Goal: Task Accomplishment & Management: Manage account settings

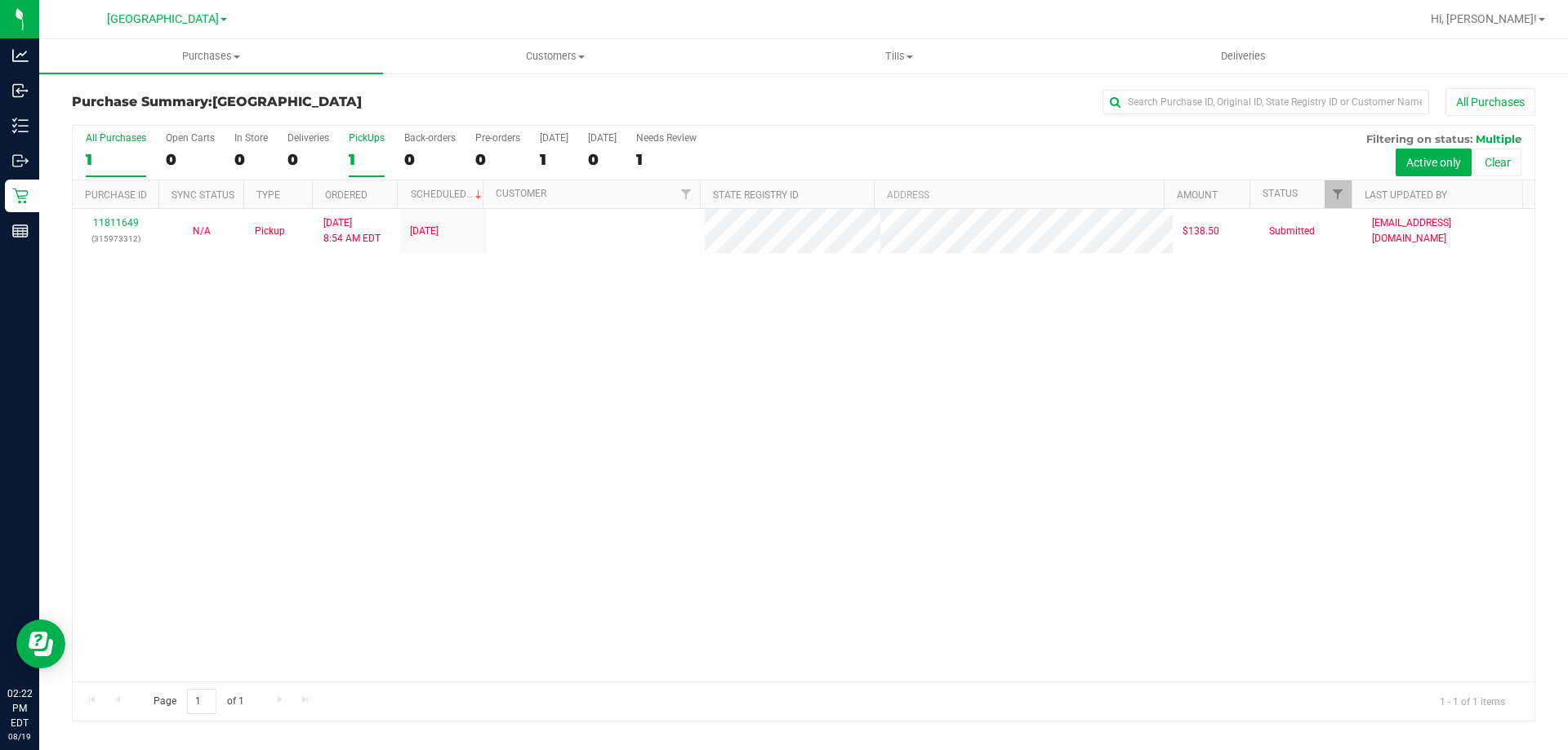
click at [373, 164] on div "1" at bounding box center [366, 160] width 36 height 19
click at [0, 0] on input "PickUps 1" at bounding box center [0, 0] width 0 height 0
click at [374, 163] on div "1" at bounding box center [366, 160] width 36 height 19
click at [0, 0] on input "PickUps 1" at bounding box center [0, 0] width 0 height 0
click at [368, 165] on div "1" at bounding box center [366, 160] width 36 height 19
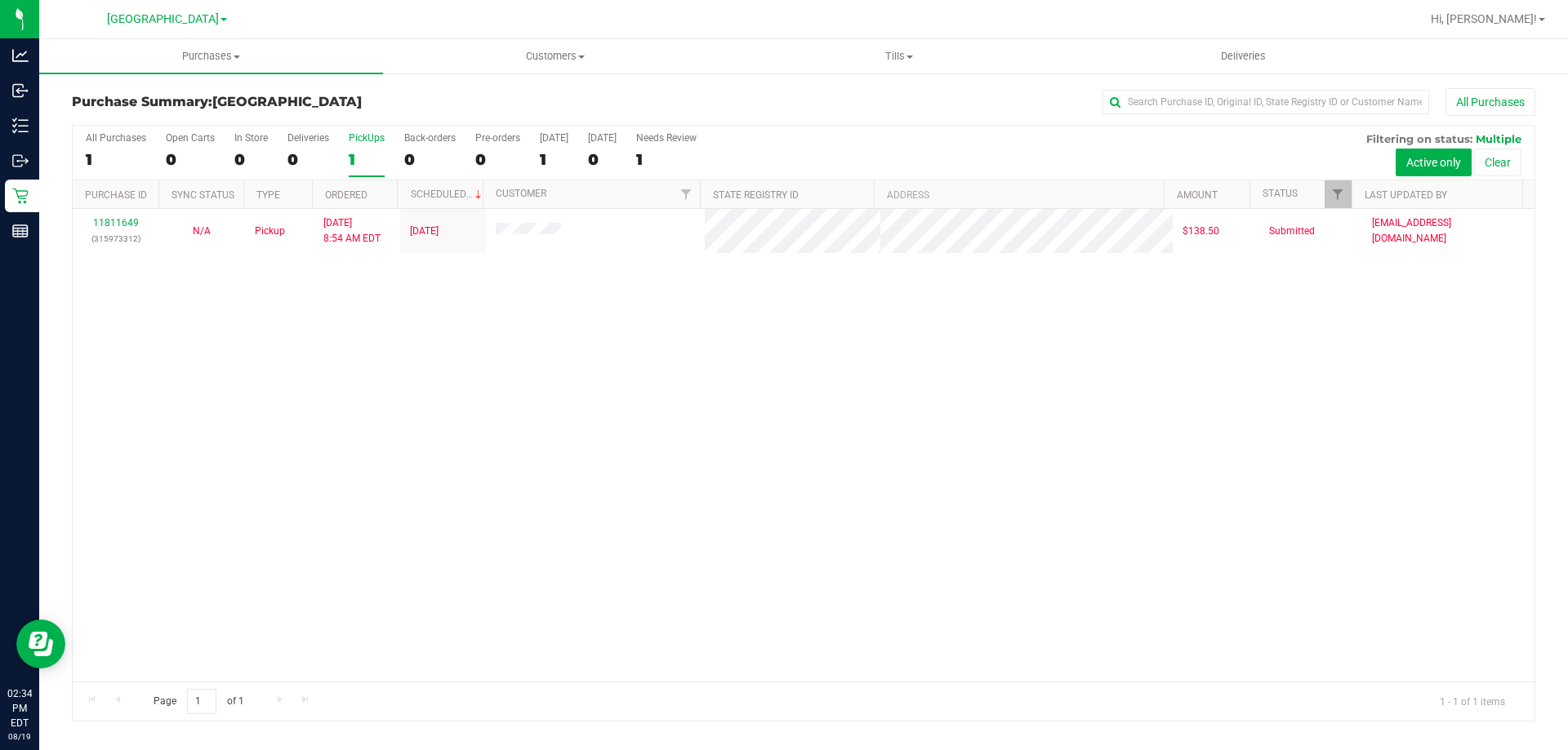
click at [0, 0] on input "PickUps 1" at bounding box center [0, 0] width 0 height 0
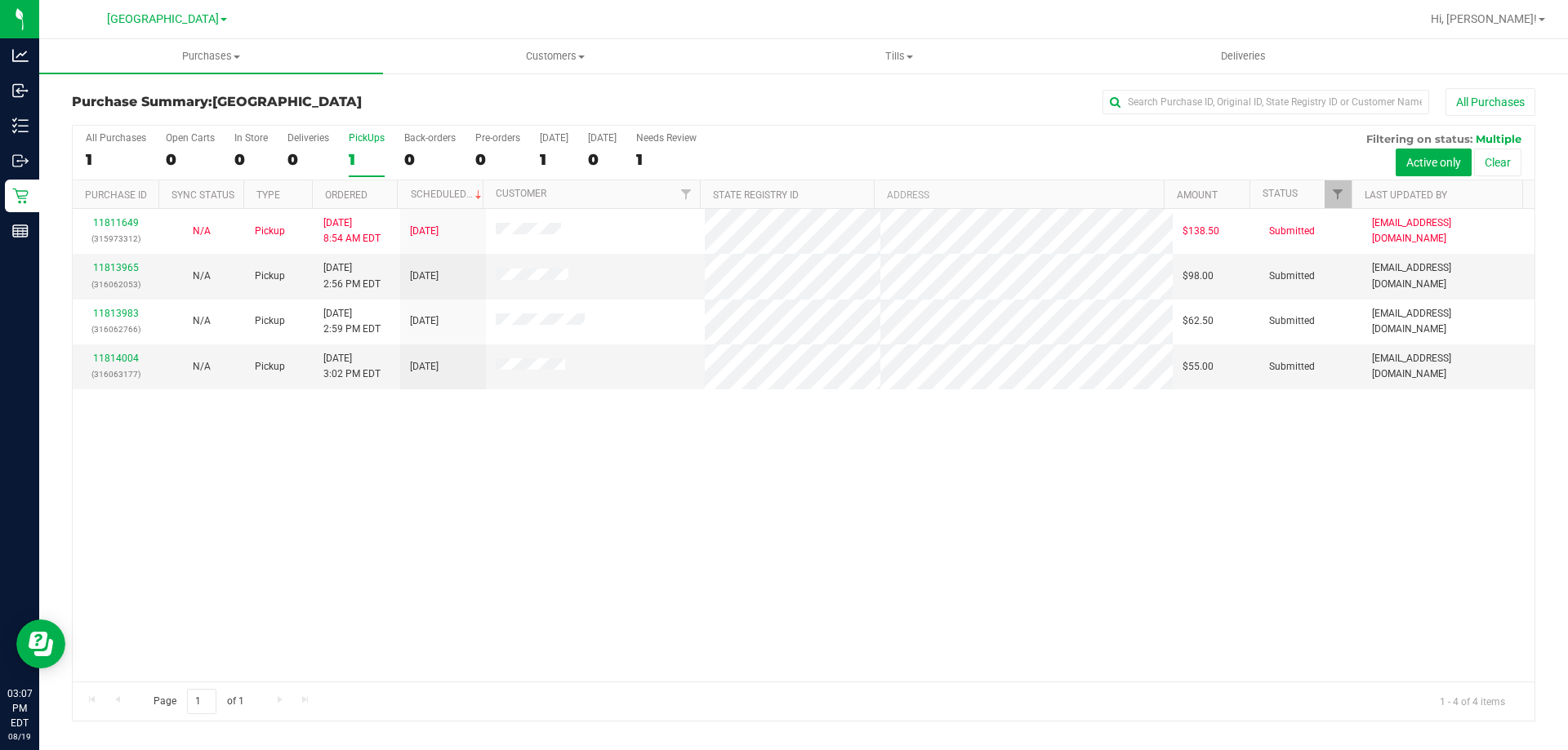
click at [362, 168] on div "1" at bounding box center [366, 160] width 36 height 19
click at [0, 0] on input "PickUps 1" at bounding box center [0, 0] width 0 height 0
click at [123, 263] on link "11813965" at bounding box center [116, 268] width 46 height 12
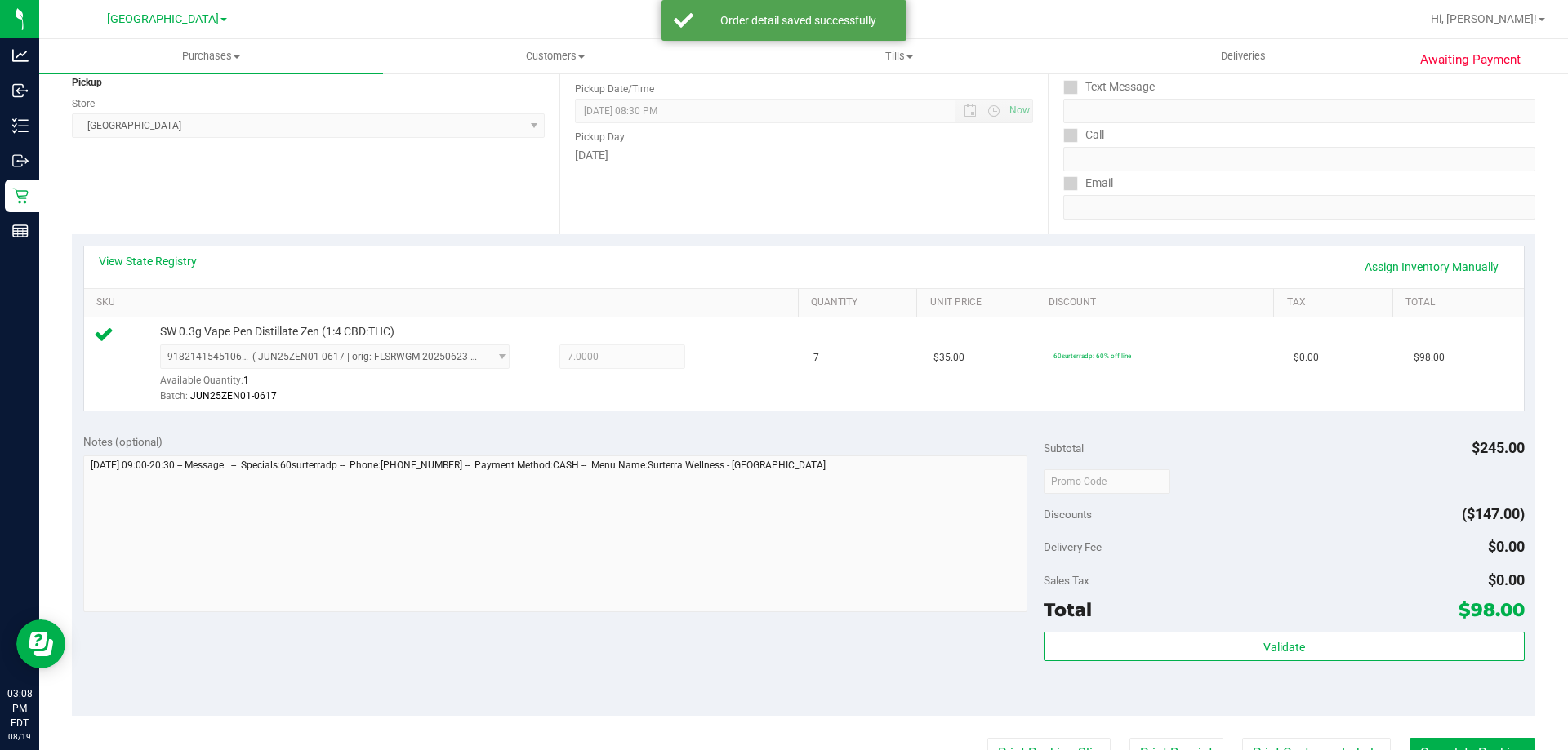
scroll to position [327, 0]
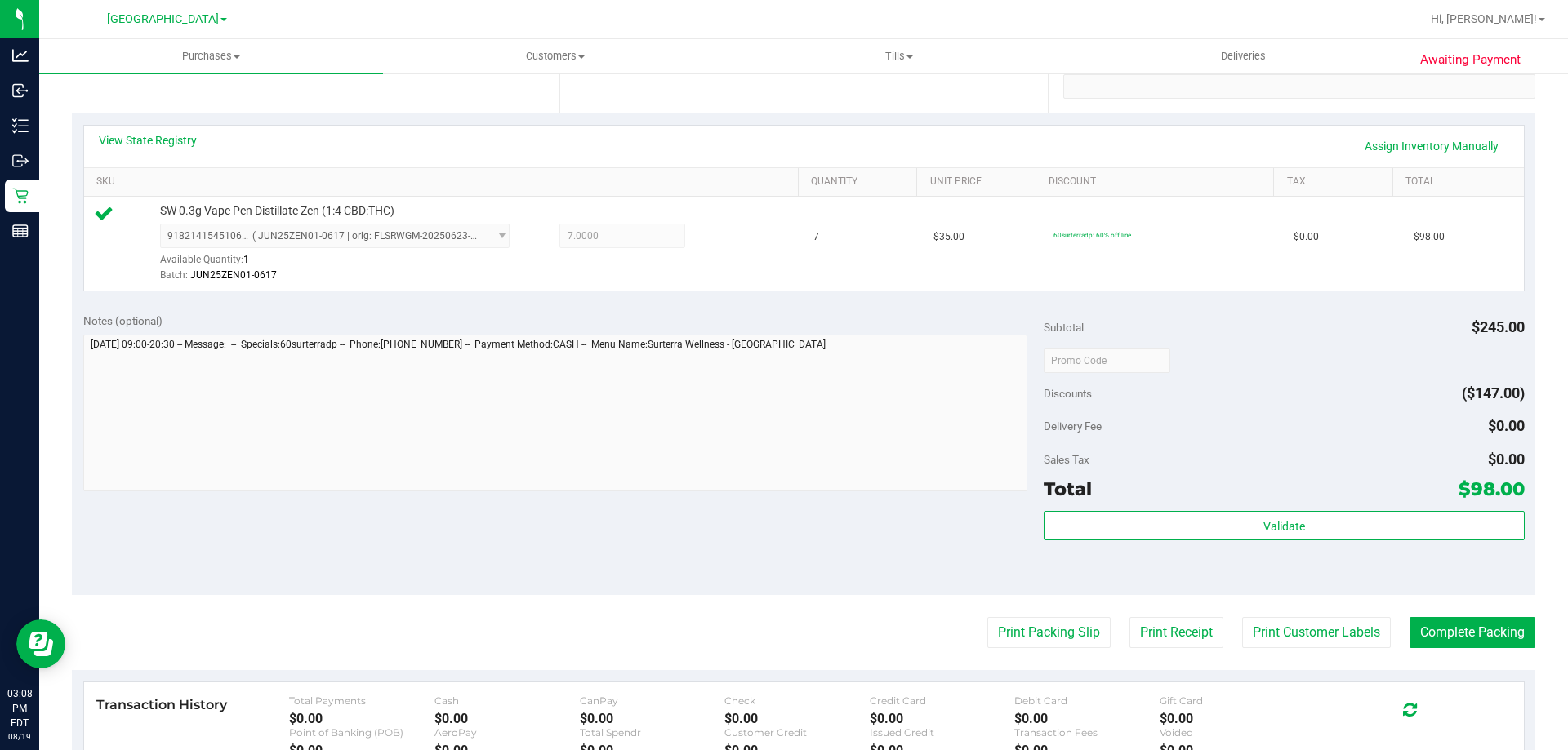
click at [1278, 544] on div "Validate" at bounding box center [1283, 547] width 480 height 74
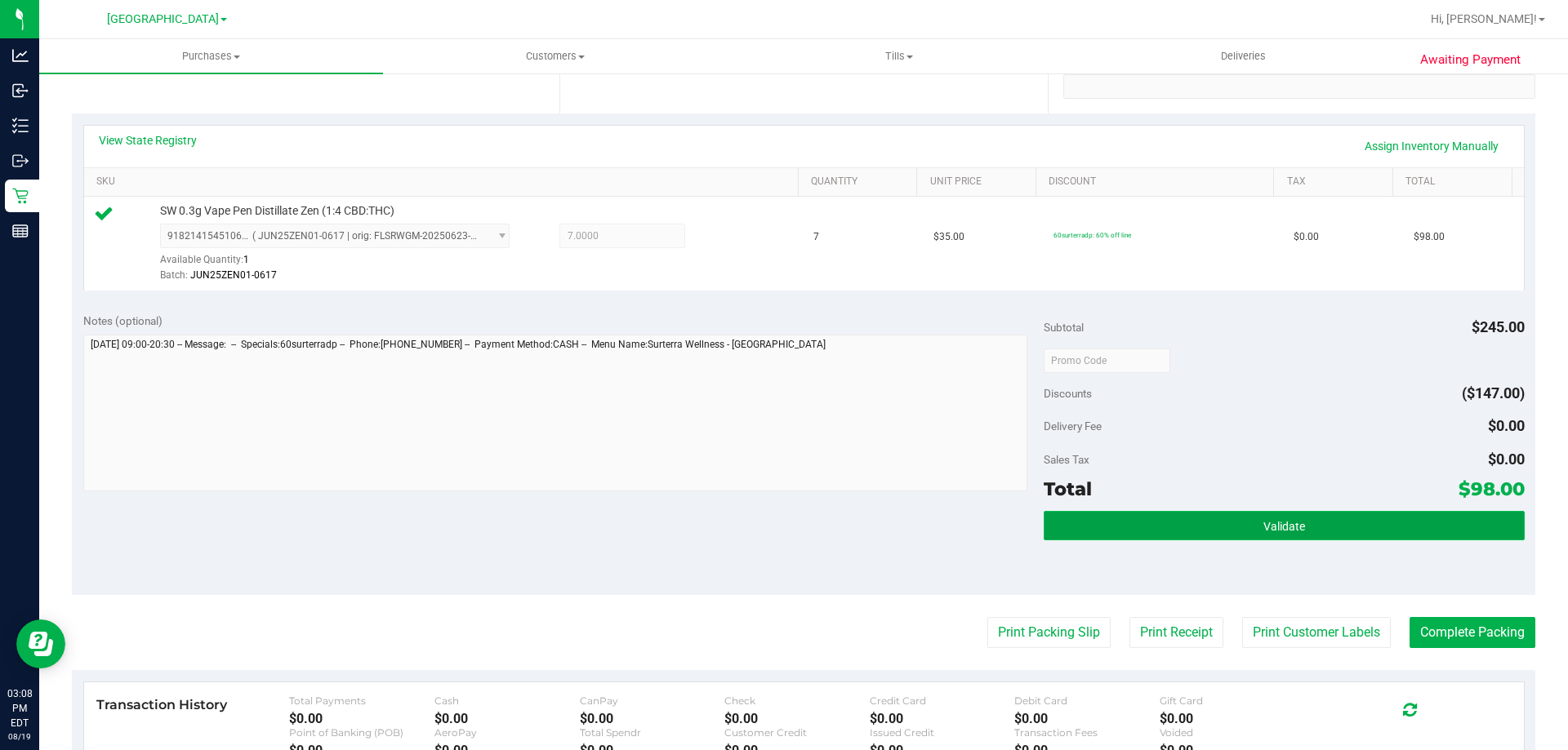
click at [1268, 533] on span "Validate" at bounding box center [1284, 527] width 41 height 13
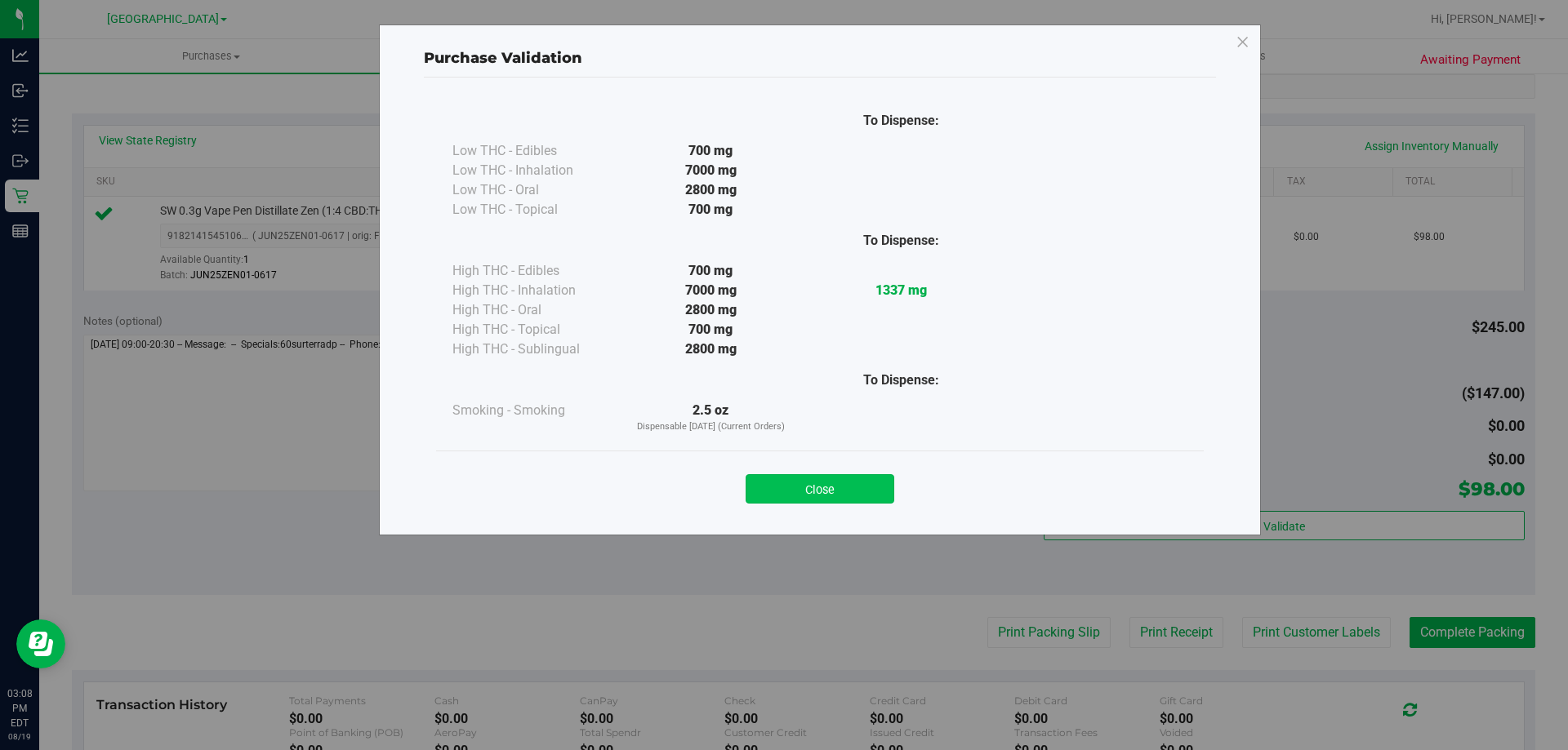
click at [769, 477] on button "Close" at bounding box center [820, 489] width 149 height 30
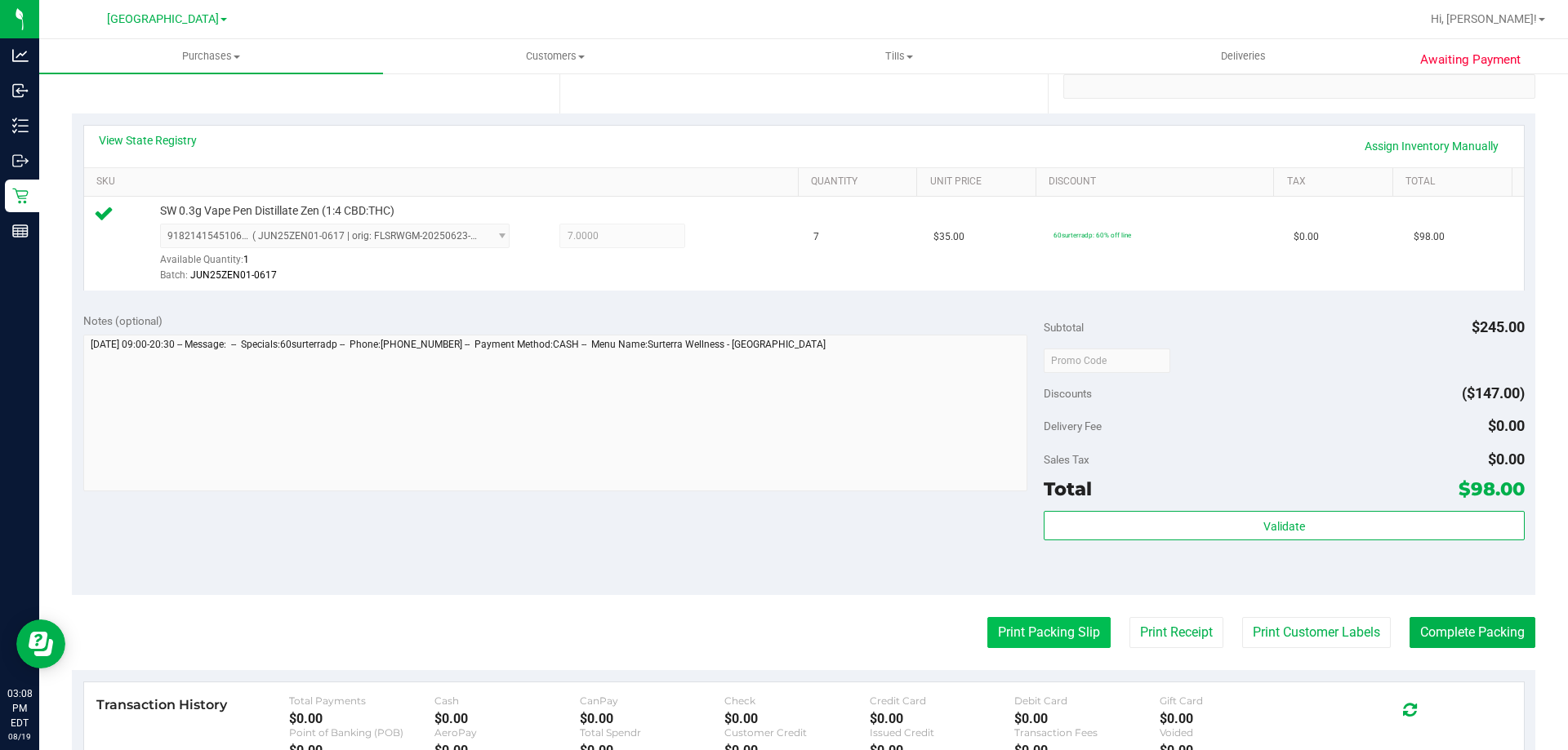
click at [994, 623] on button "Print Packing Slip" at bounding box center [1048, 633] width 123 height 31
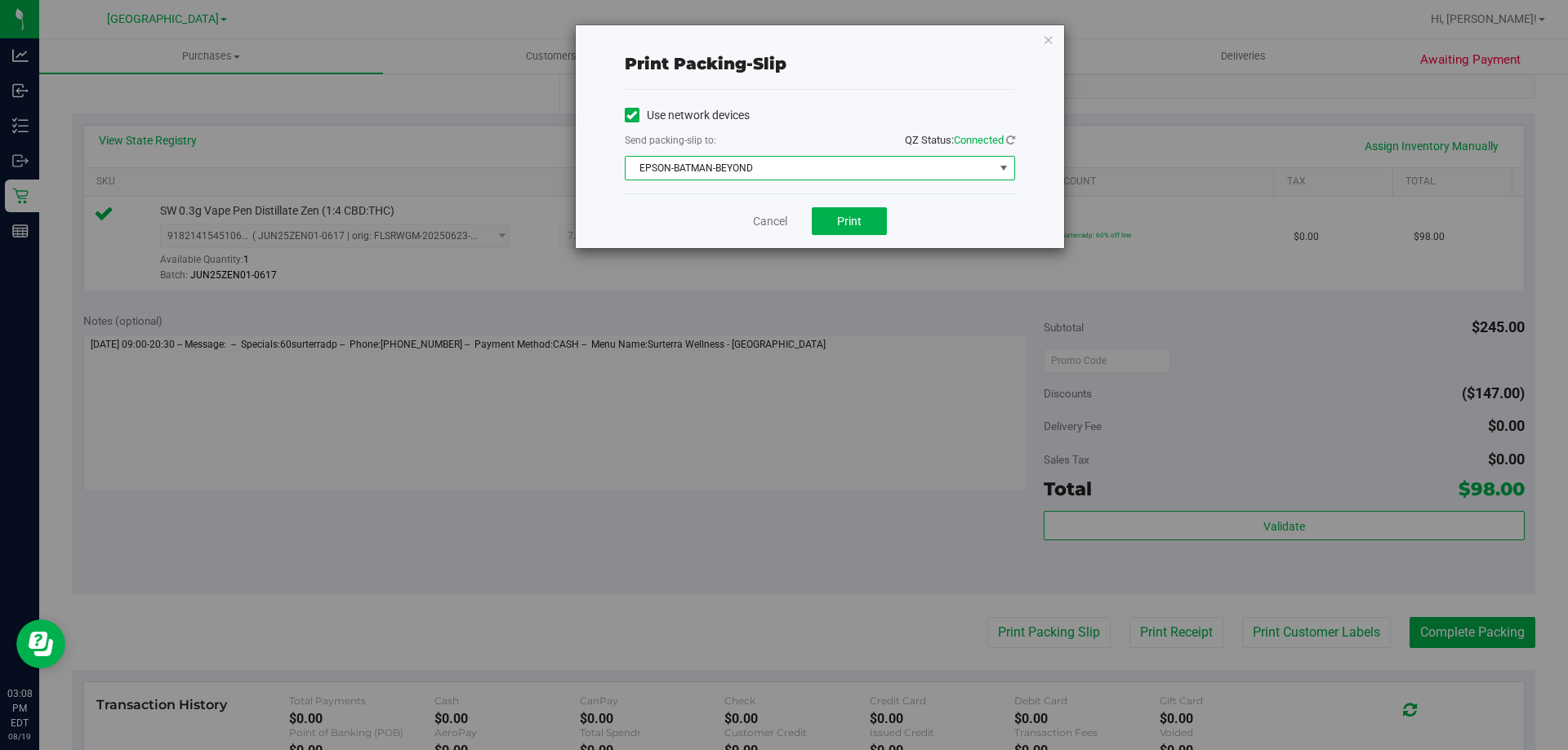
click at [827, 173] on span "EPSON-BATMAN-BEYOND" at bounding box center [809, 169] width 368 height 23
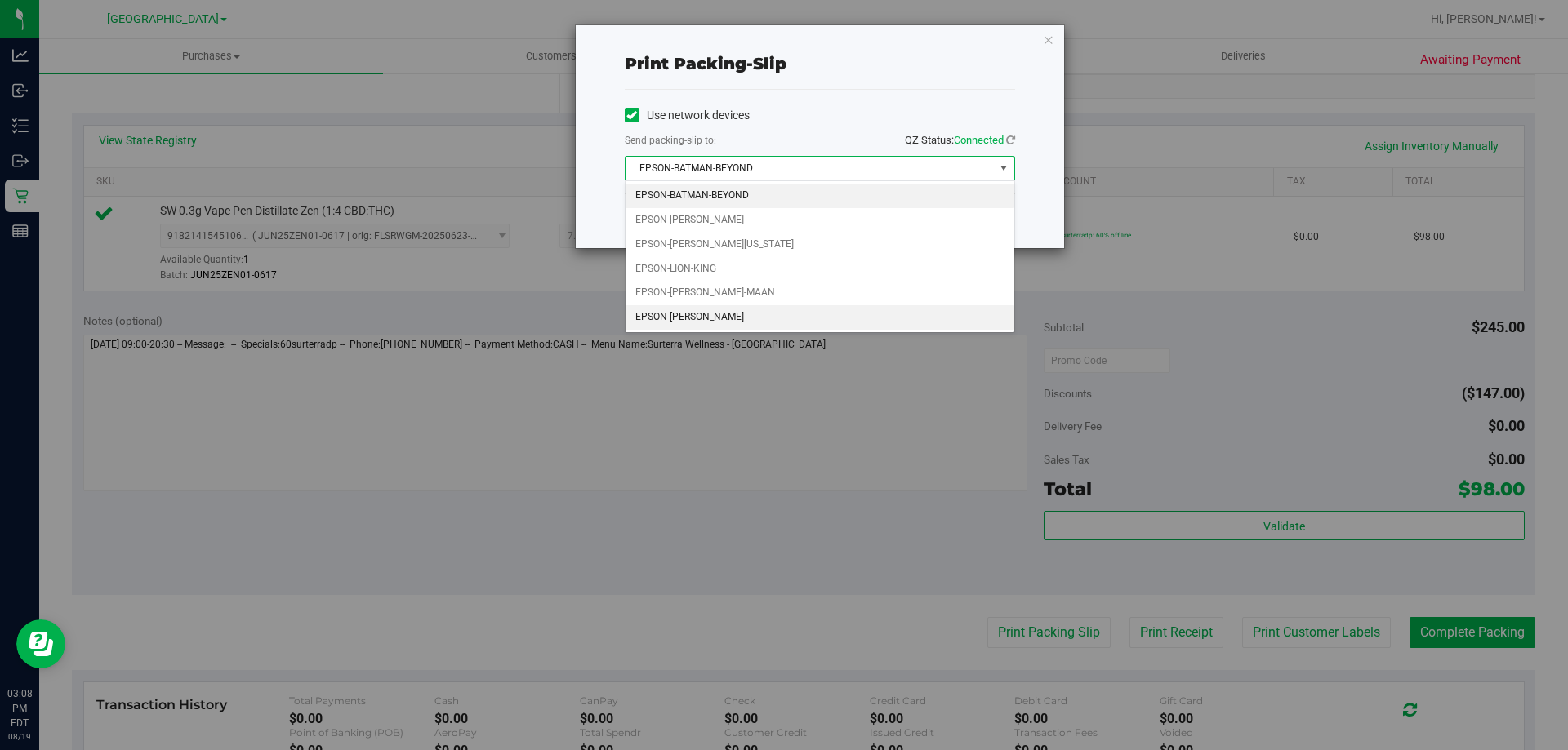
click at [790, 307] on li "EPSON-[PERSON_NAME]" at bounding box center [820, 318] width 389 height 25
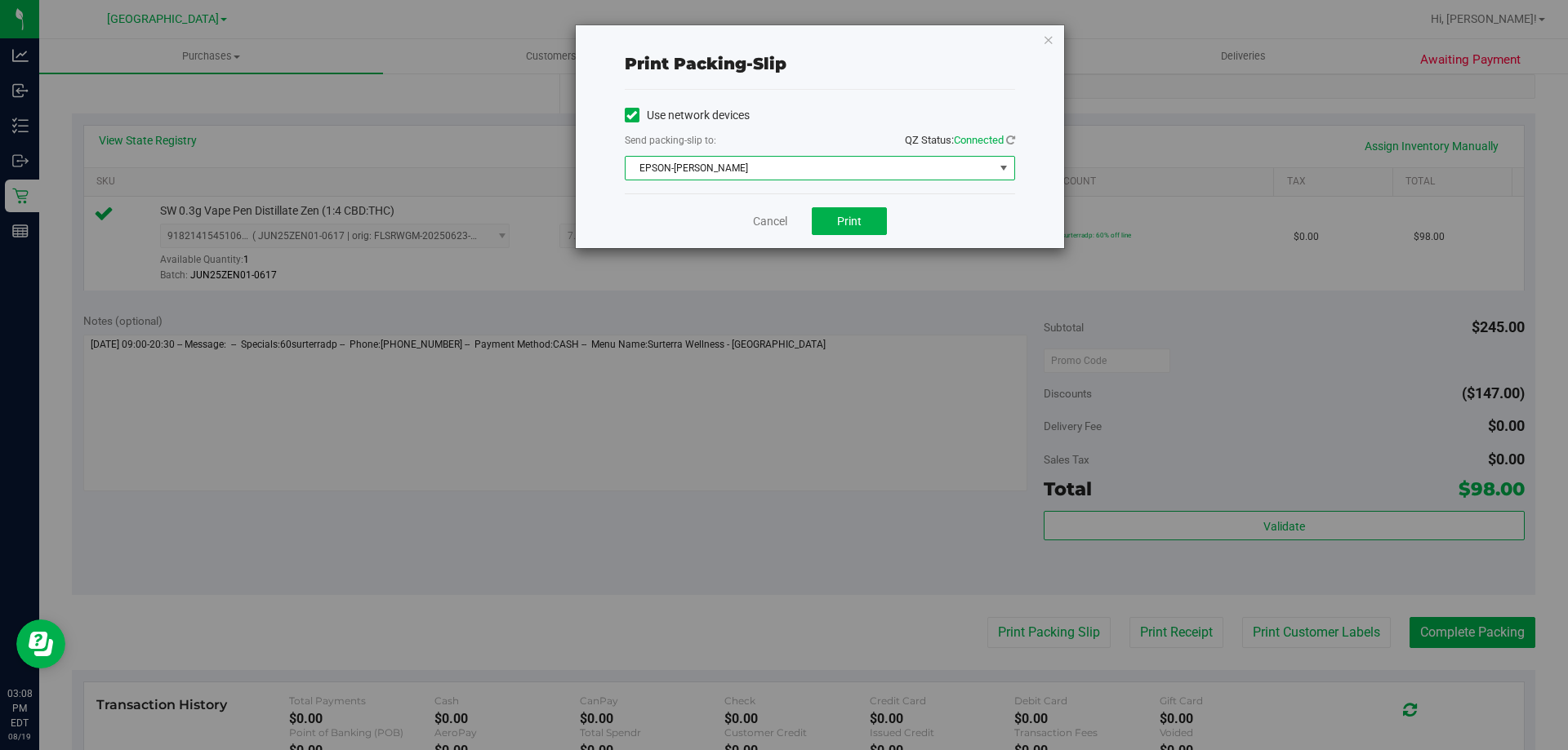
click at [857, 190] on div "Use network devices Send packing-slip to: QZ Status: Connected EPSON-STEVIE-WON…" at bounding box center [820, 141] width 391 height 103
click at [860, 215] on span "Print" at bounding box center [850, 222] width 25 height 13
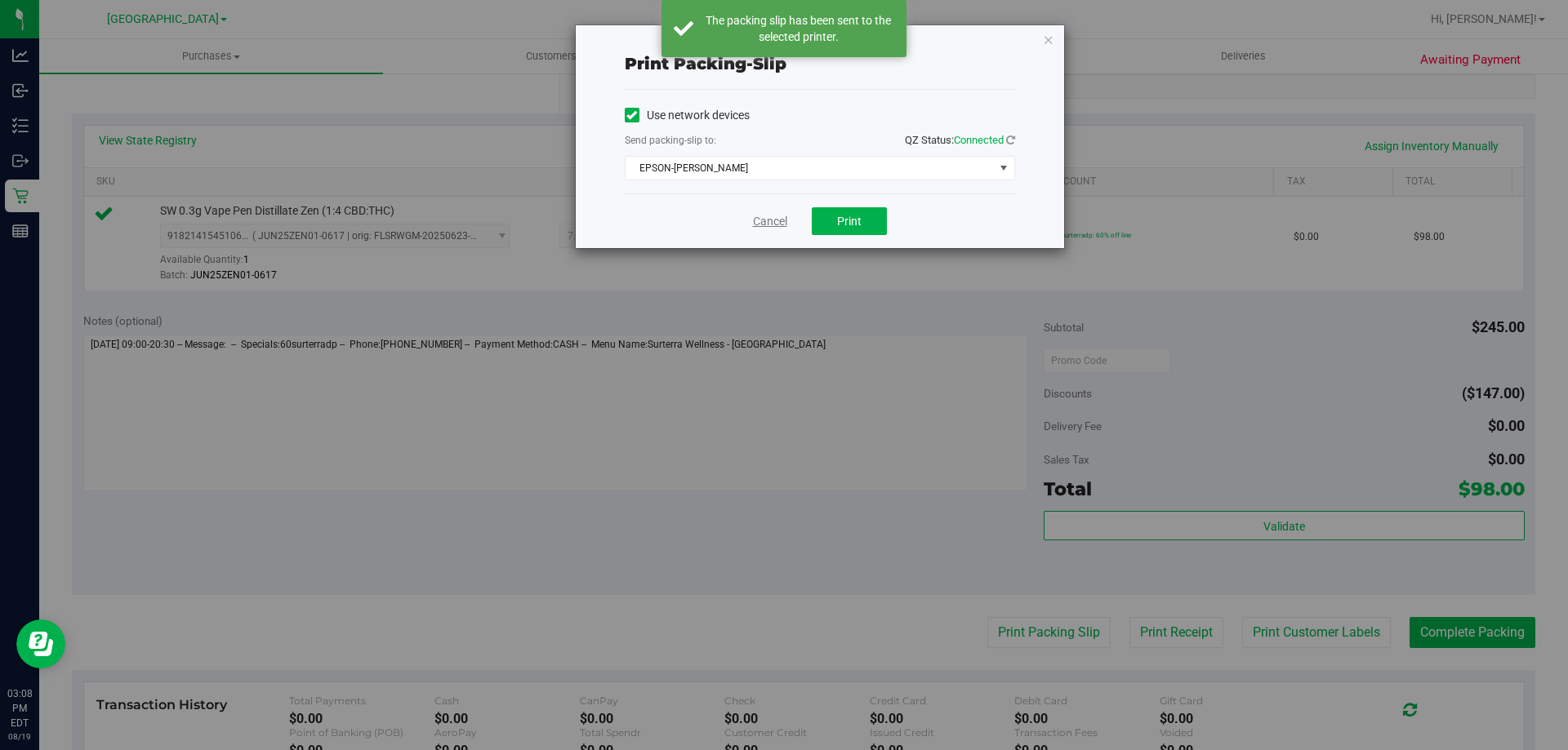
click at [764, 218] on link "Cancel" at bounding box center [770, 222] width 34 height 17
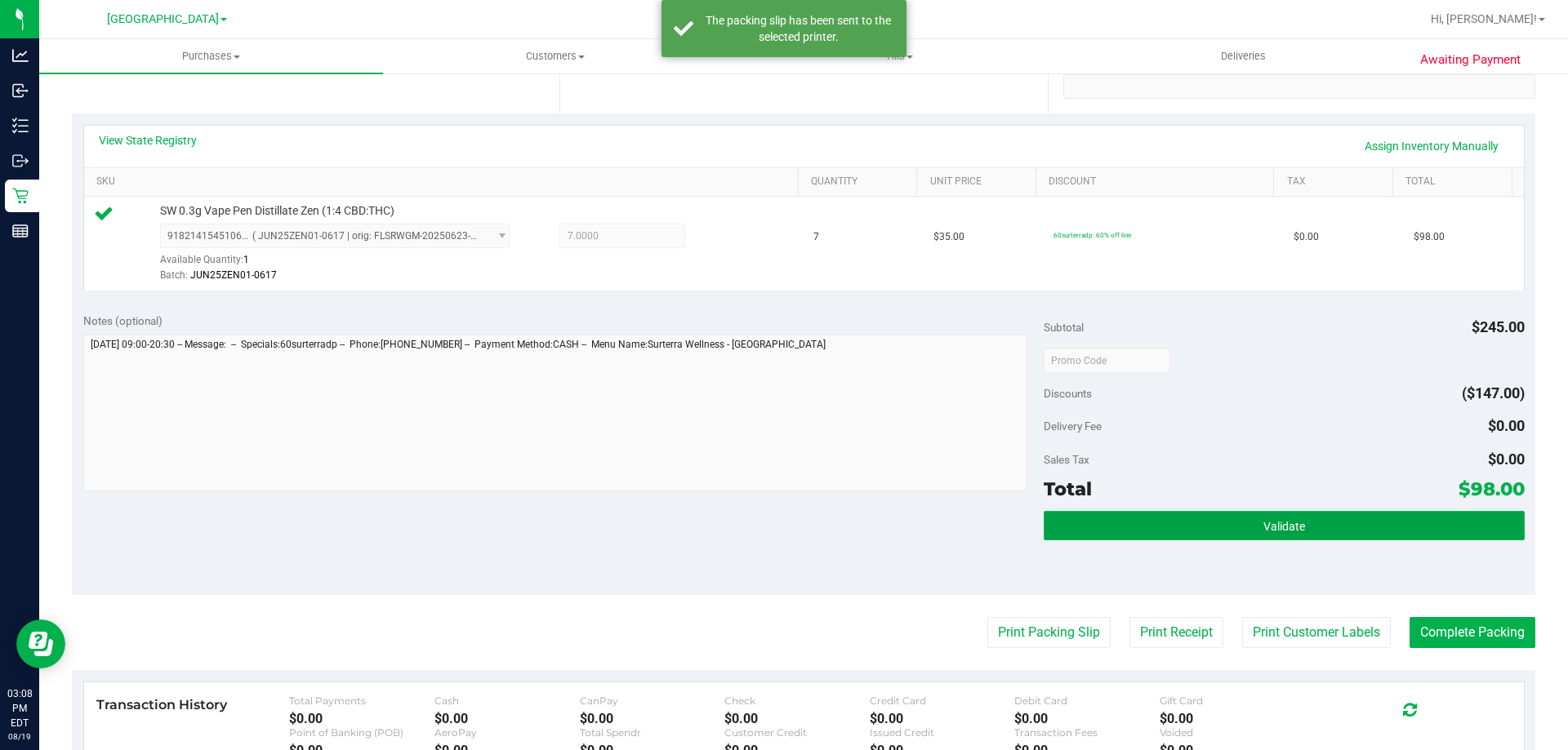
click at [1383, 527] on button "Validate" at bounding box center [1283, 526] width 480 height 30
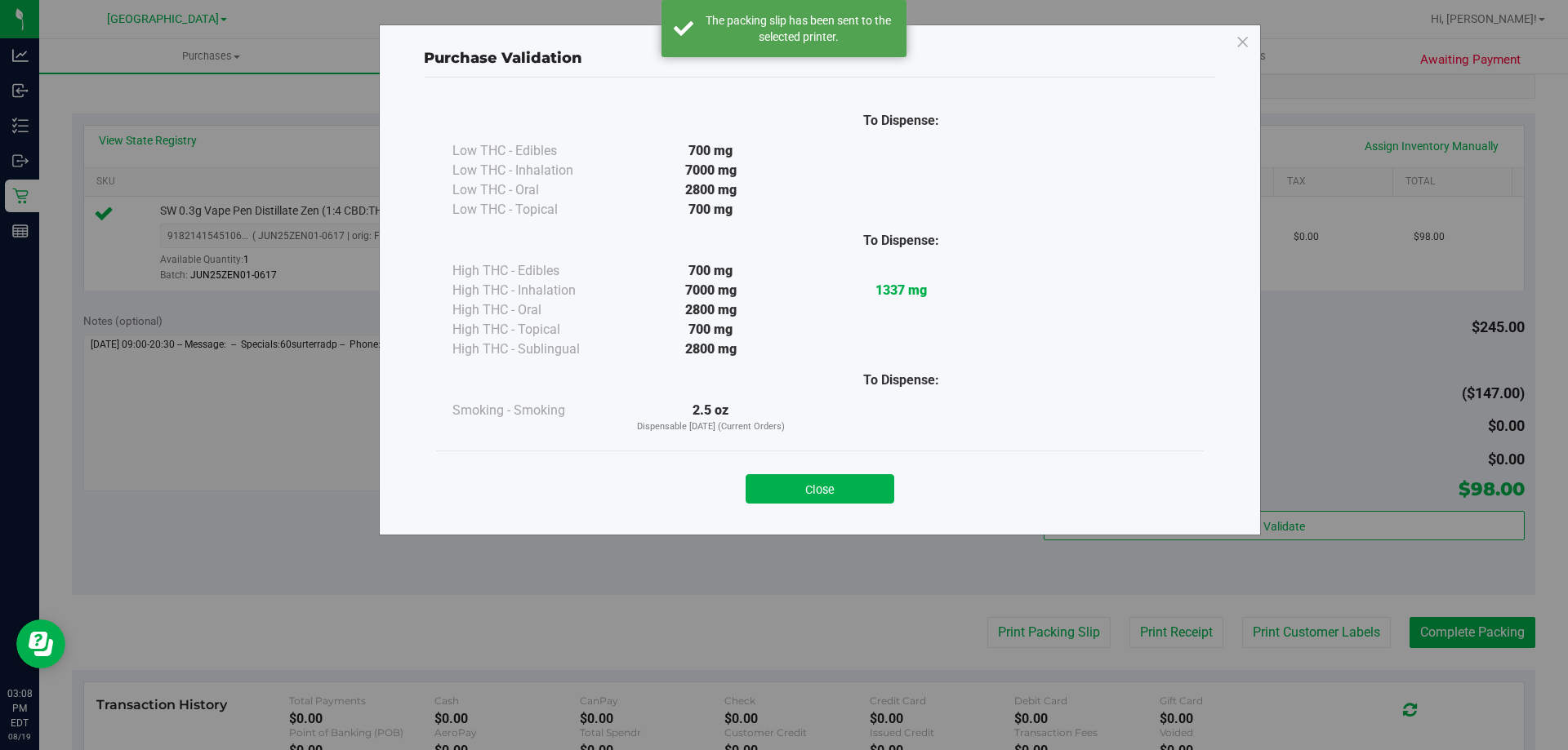
click at [822, 479] on button "Close" at bounding box center [820, 489] width 149 height 30
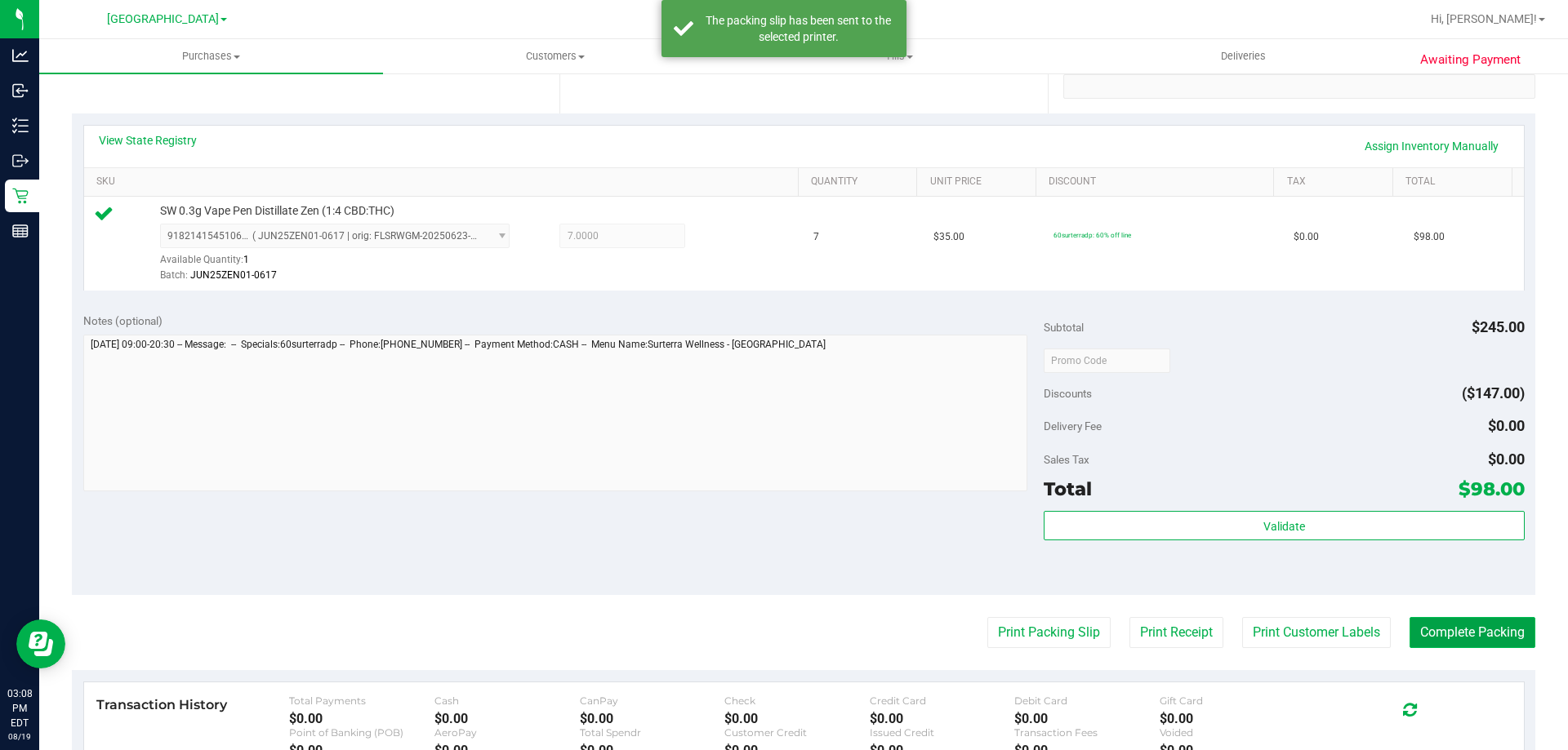
click at [1470, 627] on button "Complete Packing" at bounding box center [1473, 633] width 126 height 31
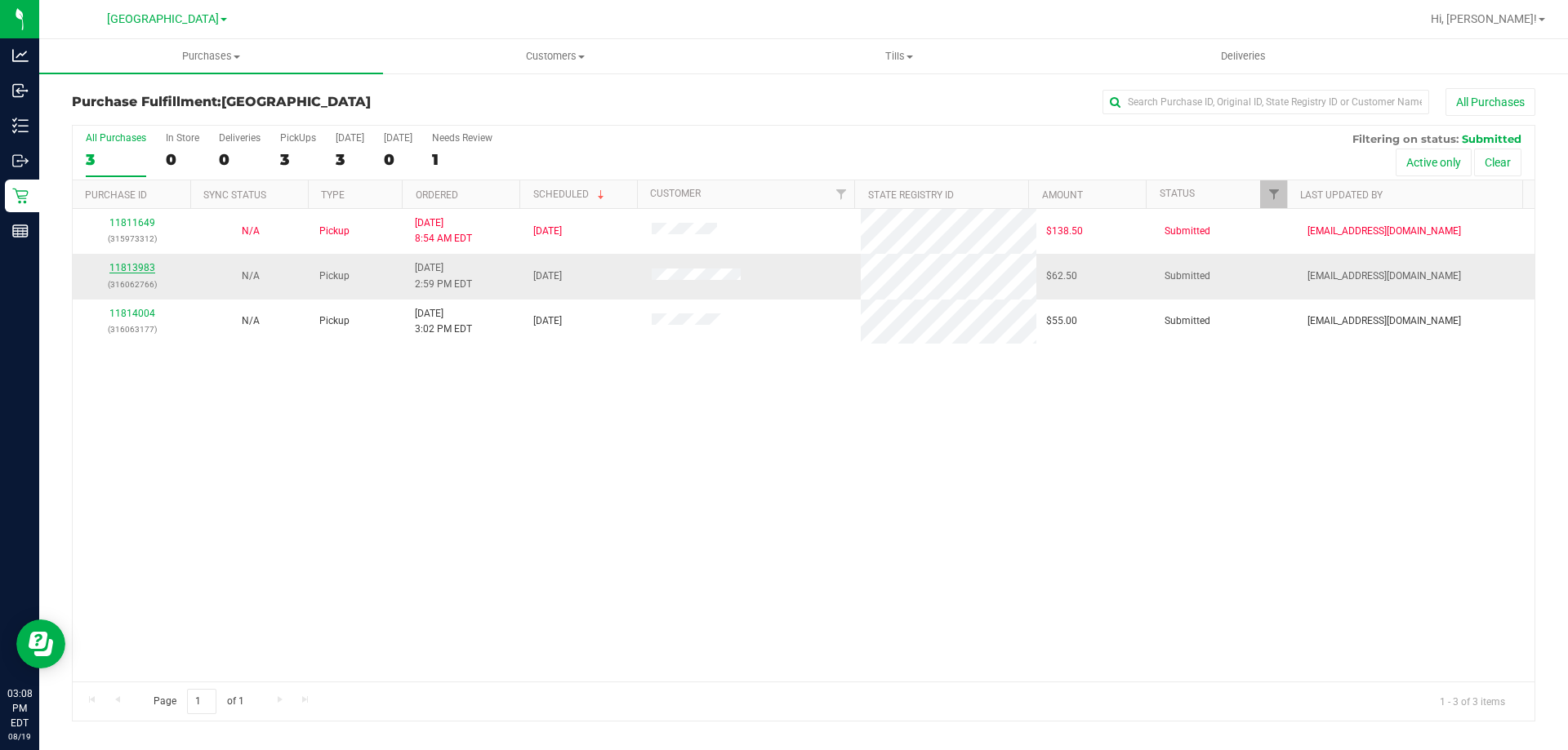
click at [136, 262] on div "11813983 (316062766)" at bounding box center [132, 276] width 98 height 31
click at [137, 266] on link "11813983" at bounding box center [132, 268] width 46 height 12
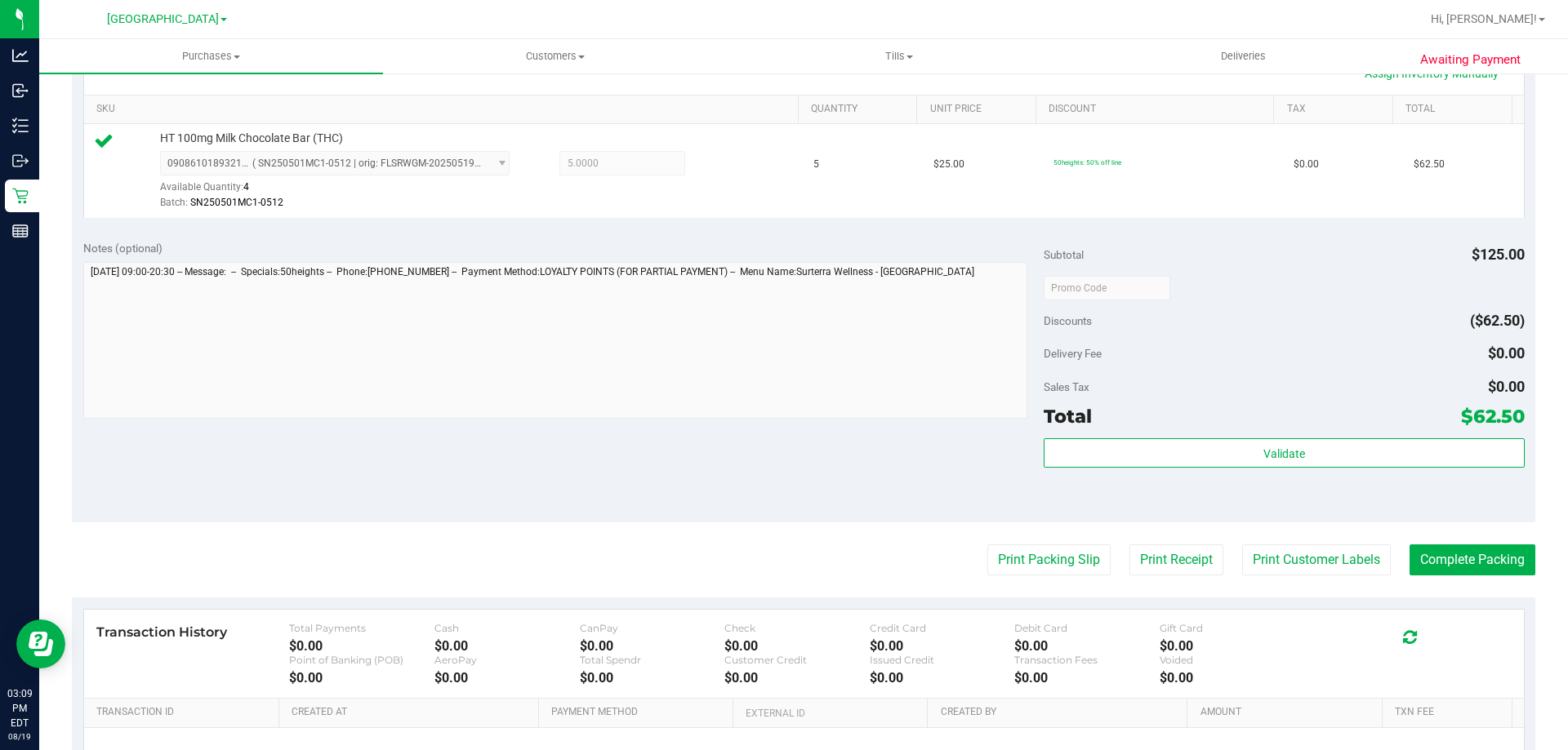
scroll to position [571, 0]
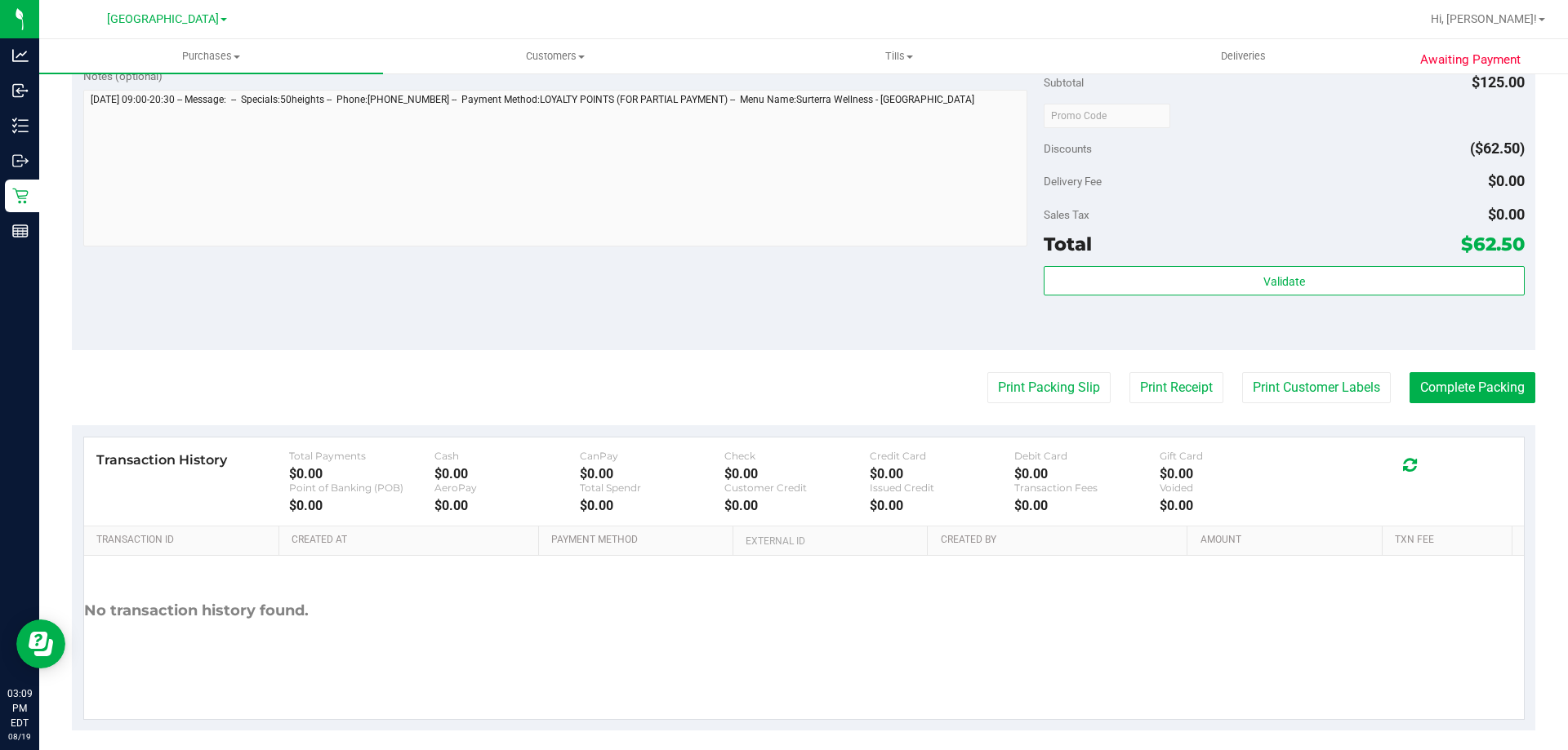
click at [1220, 301] on div "Validate" at bounding box center [1283, 303] width 480 height 74
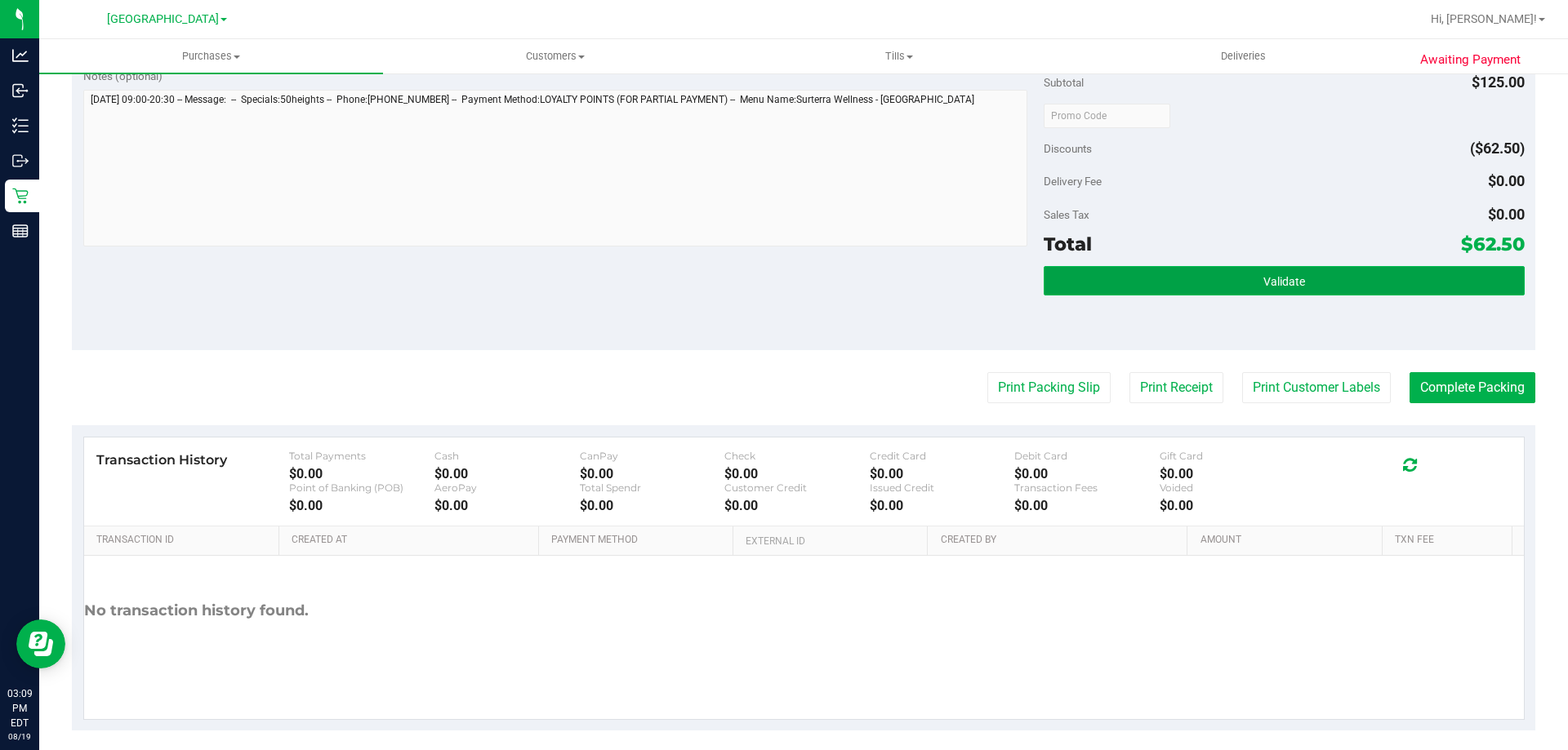
click at [1216, 289] on button "Validate" at bounding box center [1283, 281] width 480 height 30
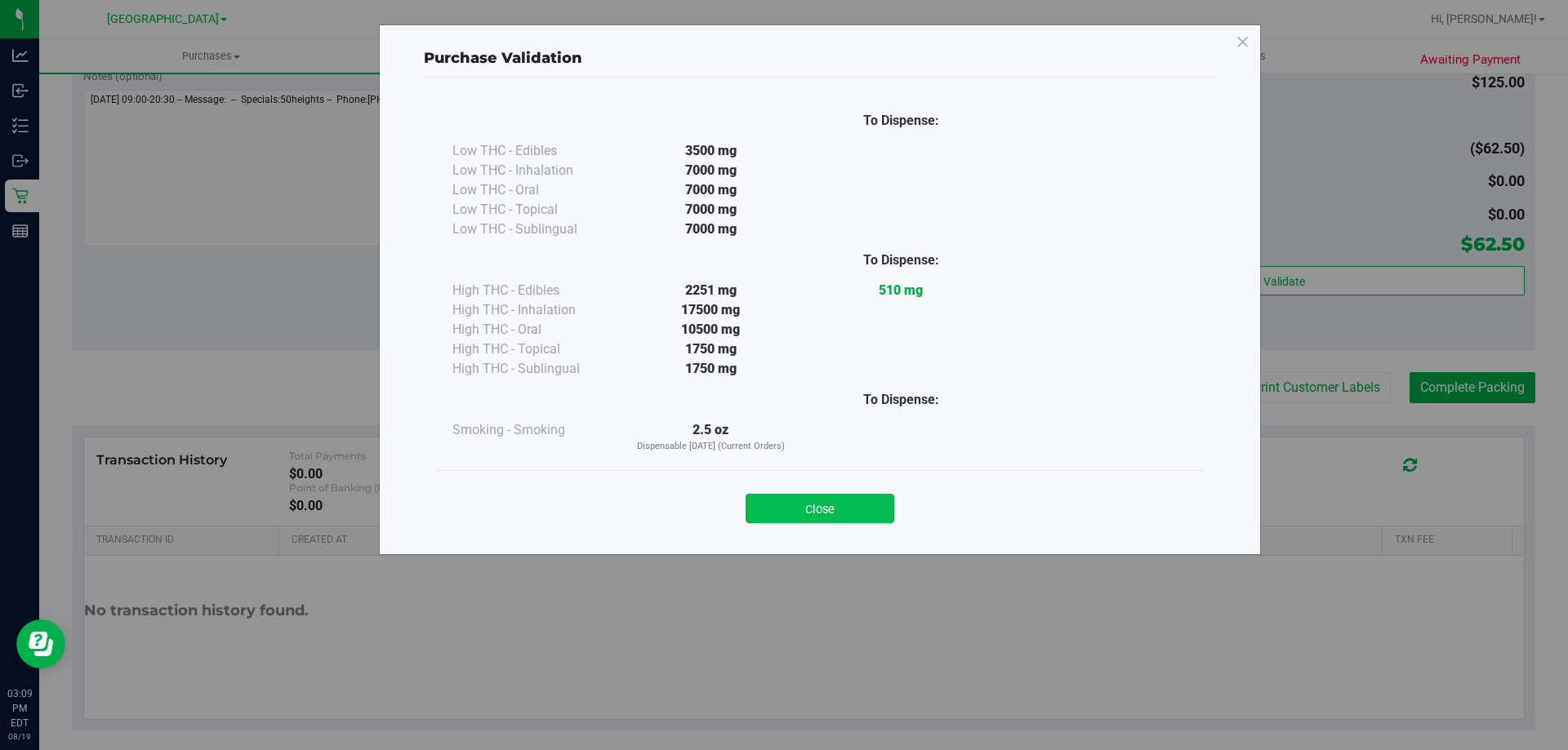
click at [863, 504] on button "Close" at bounding box center [820, 509] width 149 height 30
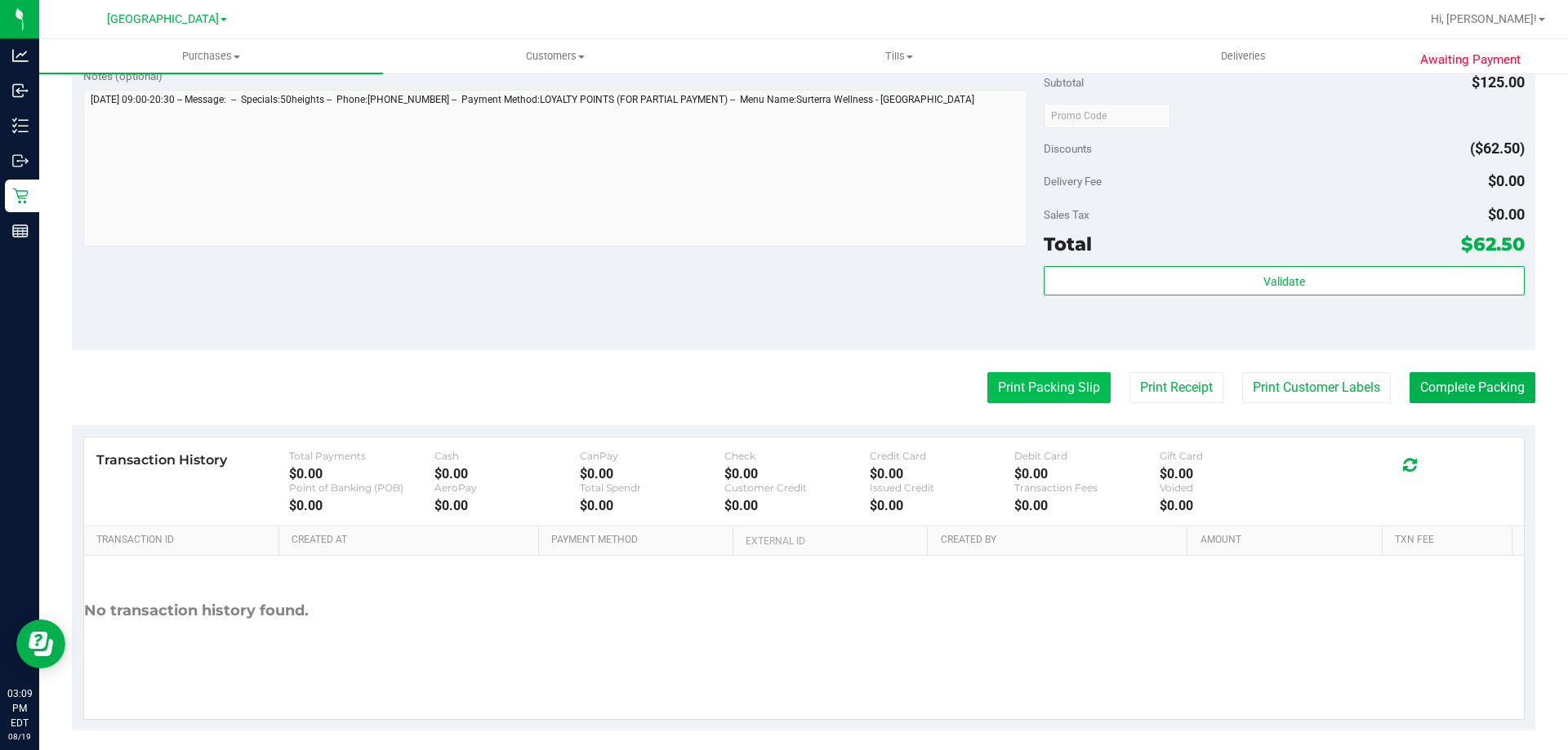
click at [996, 393] on button "Print Packing Slip" at bounding box center [1048, 388] width 123 height 31
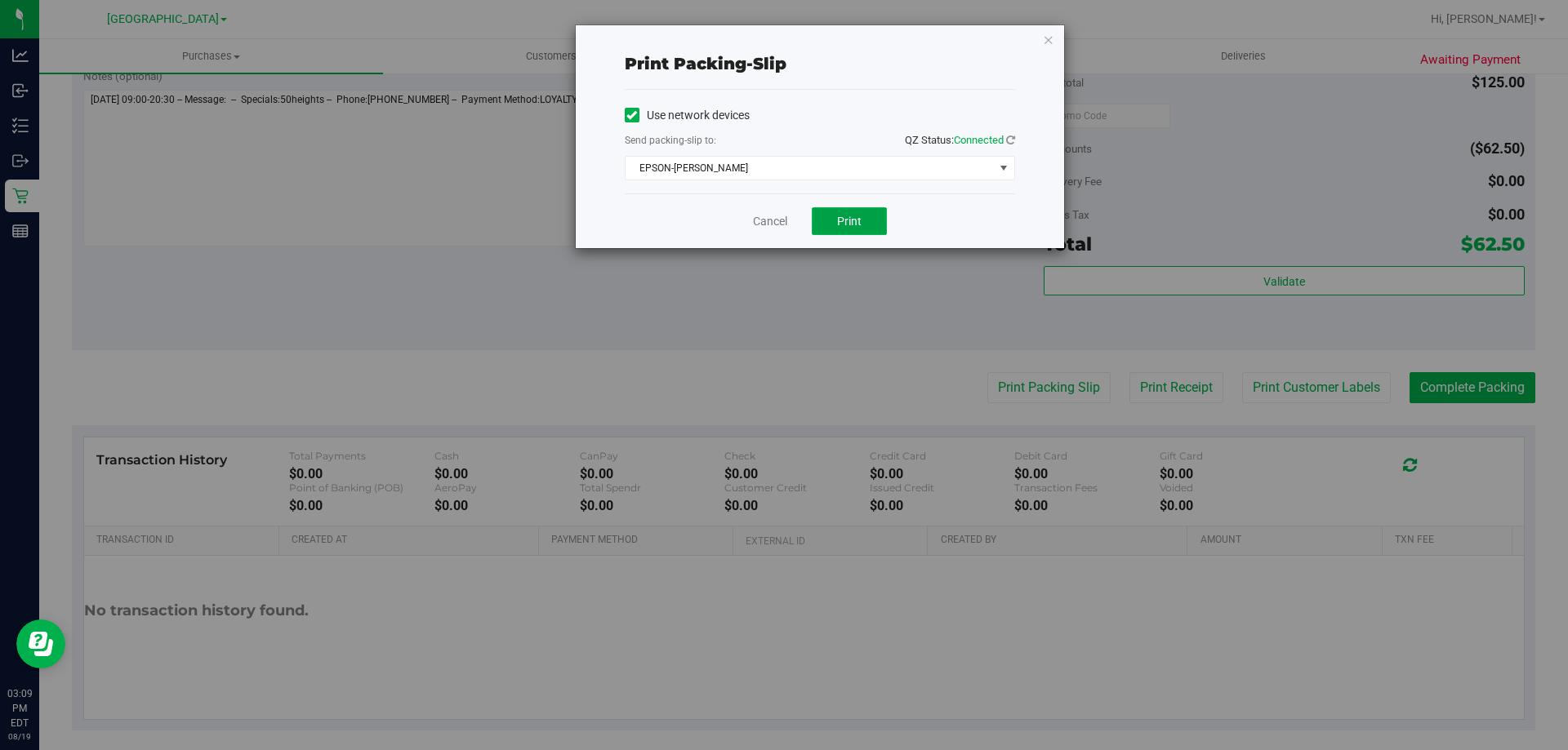
click at [850, 213] on button "Print" at bounding box center [849, 222] width 75 height 28
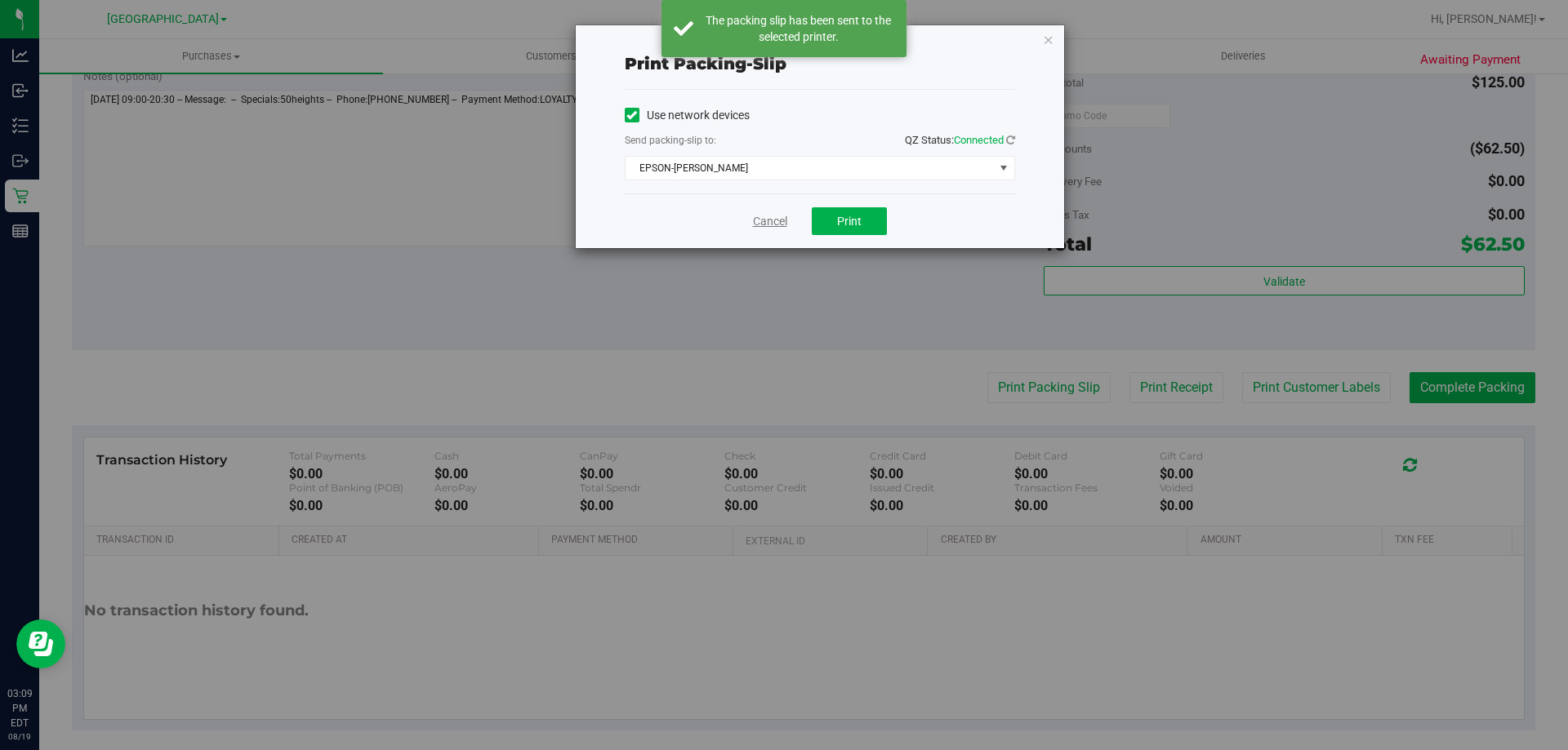
click at [766, 219] on link "Cancel" at bounding box center [770, 222] width 34 height 17
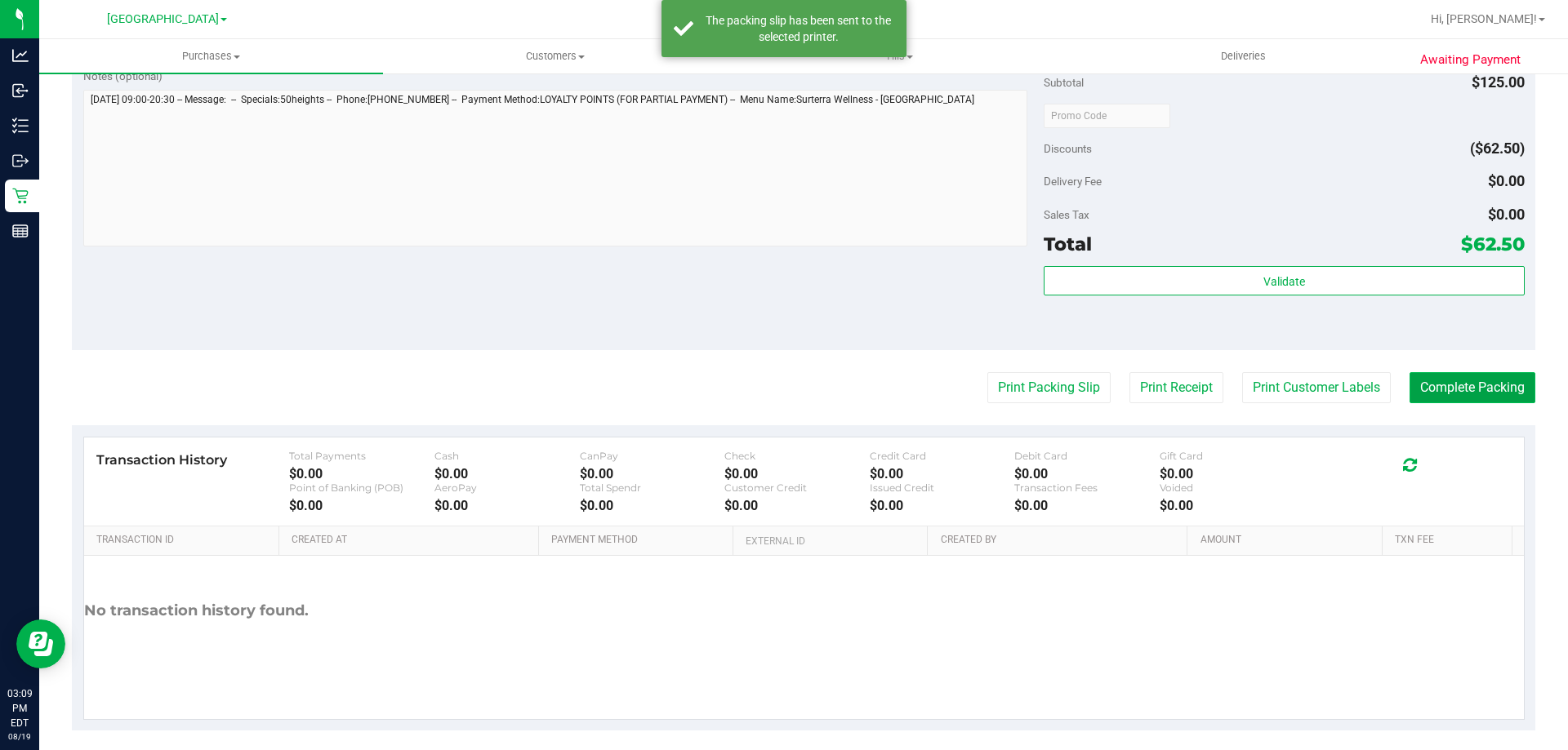
click at [1449, 380] on button "Complete Packing" at bounding box center [1473, 388] width 126 height 31
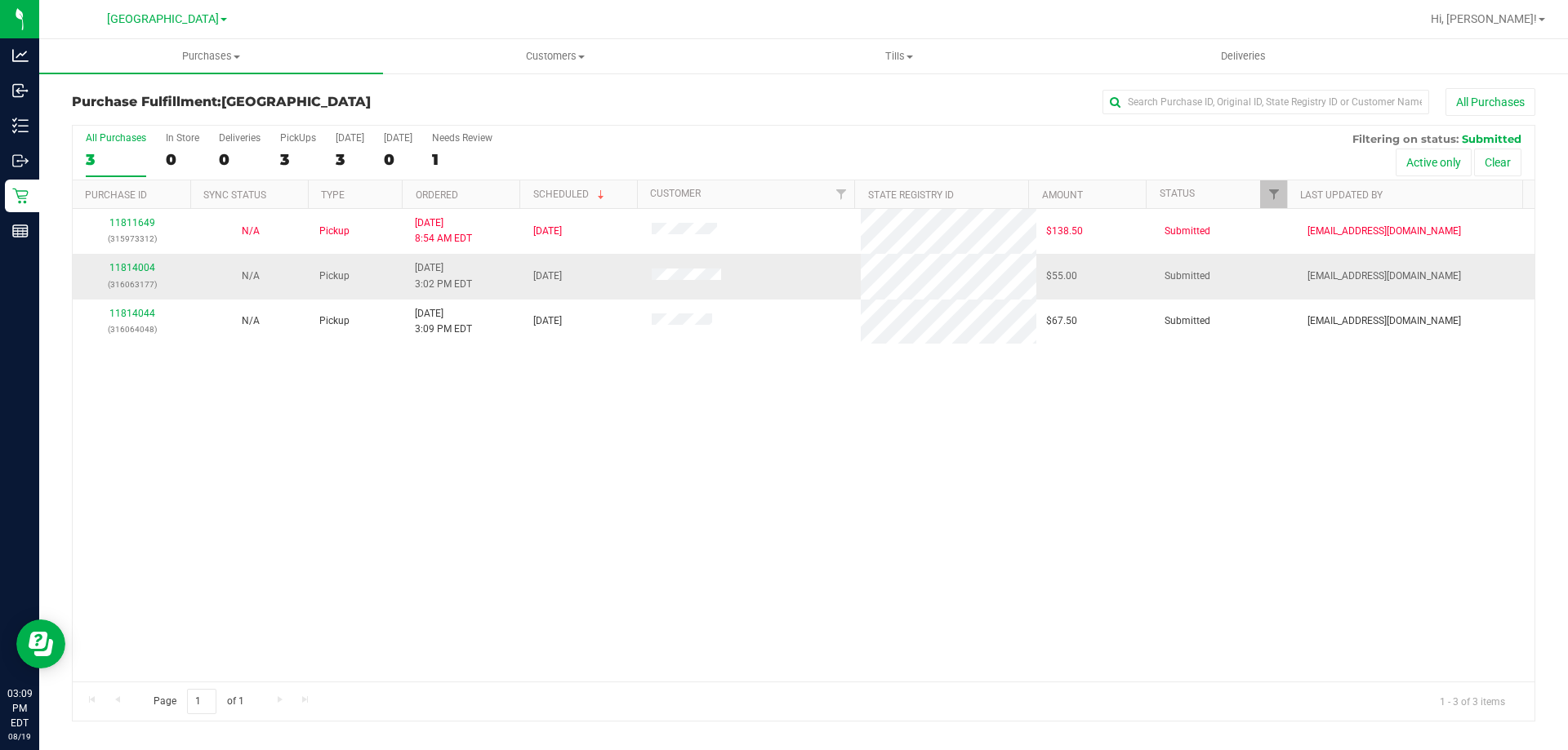
click at [112, 261] on div "11814004 (316063177)" at bounding box center [132, 276] width 98 height 31
click at [119, 270] on link "11814004" at bounding box center [132, 268] width 46 height 12
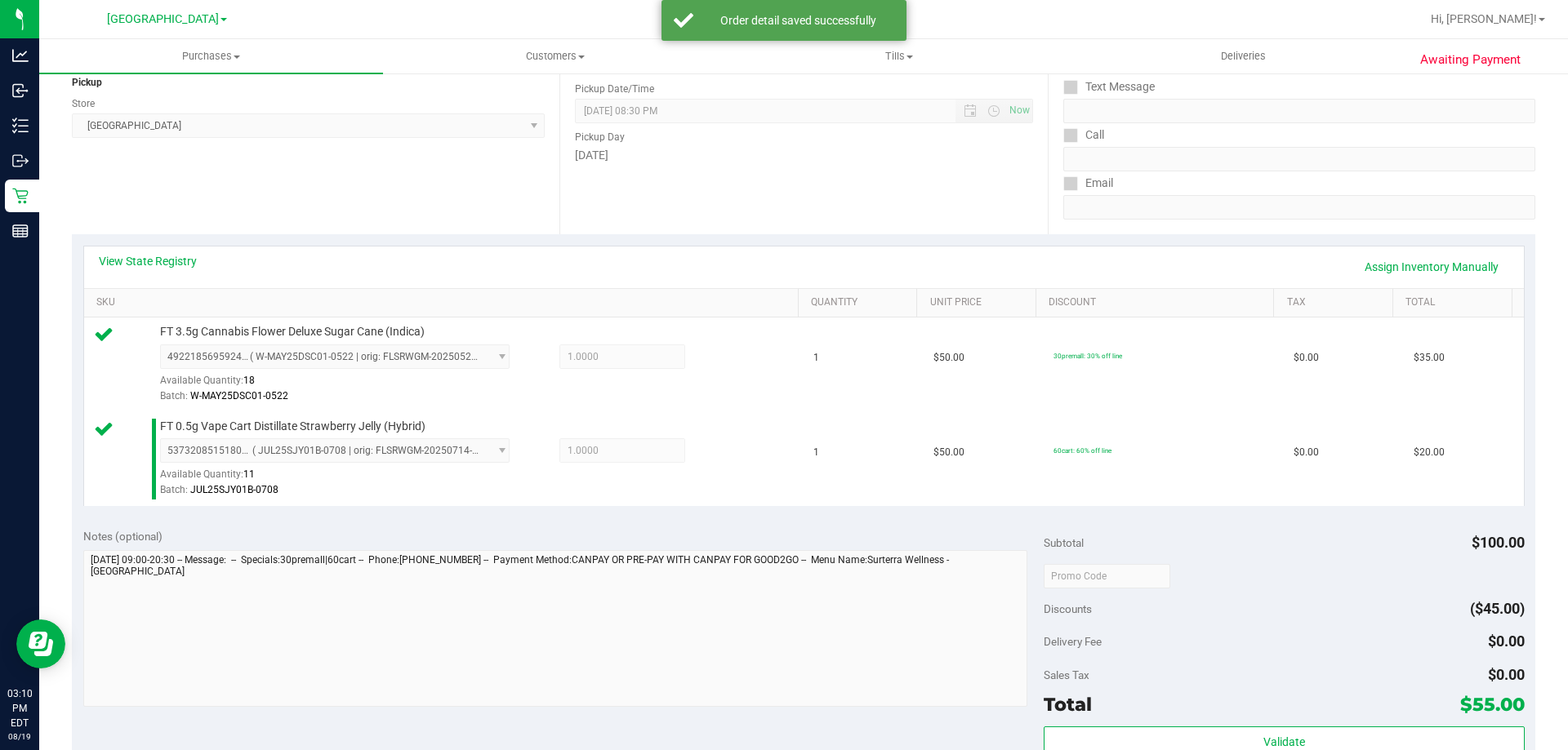
scroll to position [327, 0]
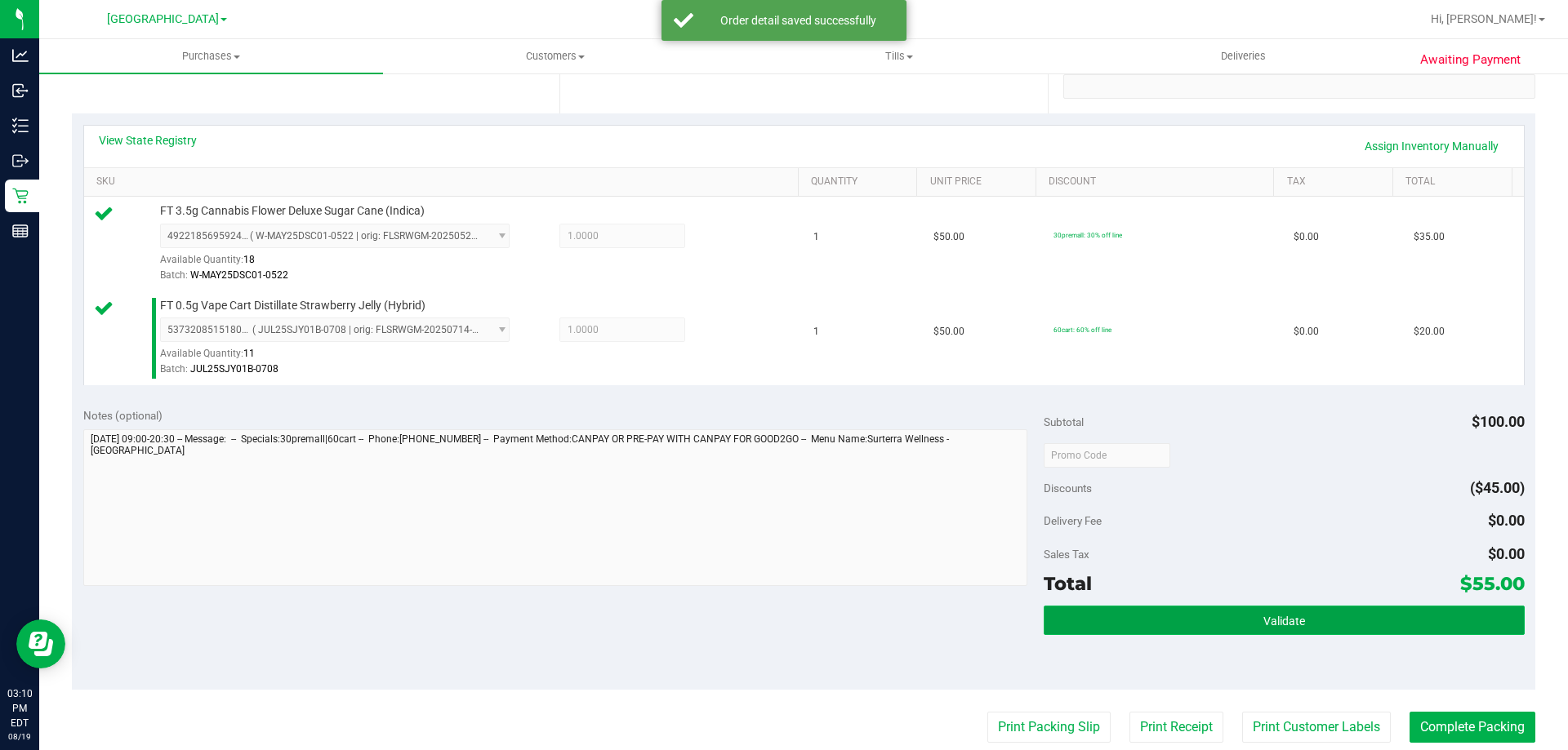
click at [1208, 628] on button "Validate" at bounding box center [1283, 620] width 480 height 30
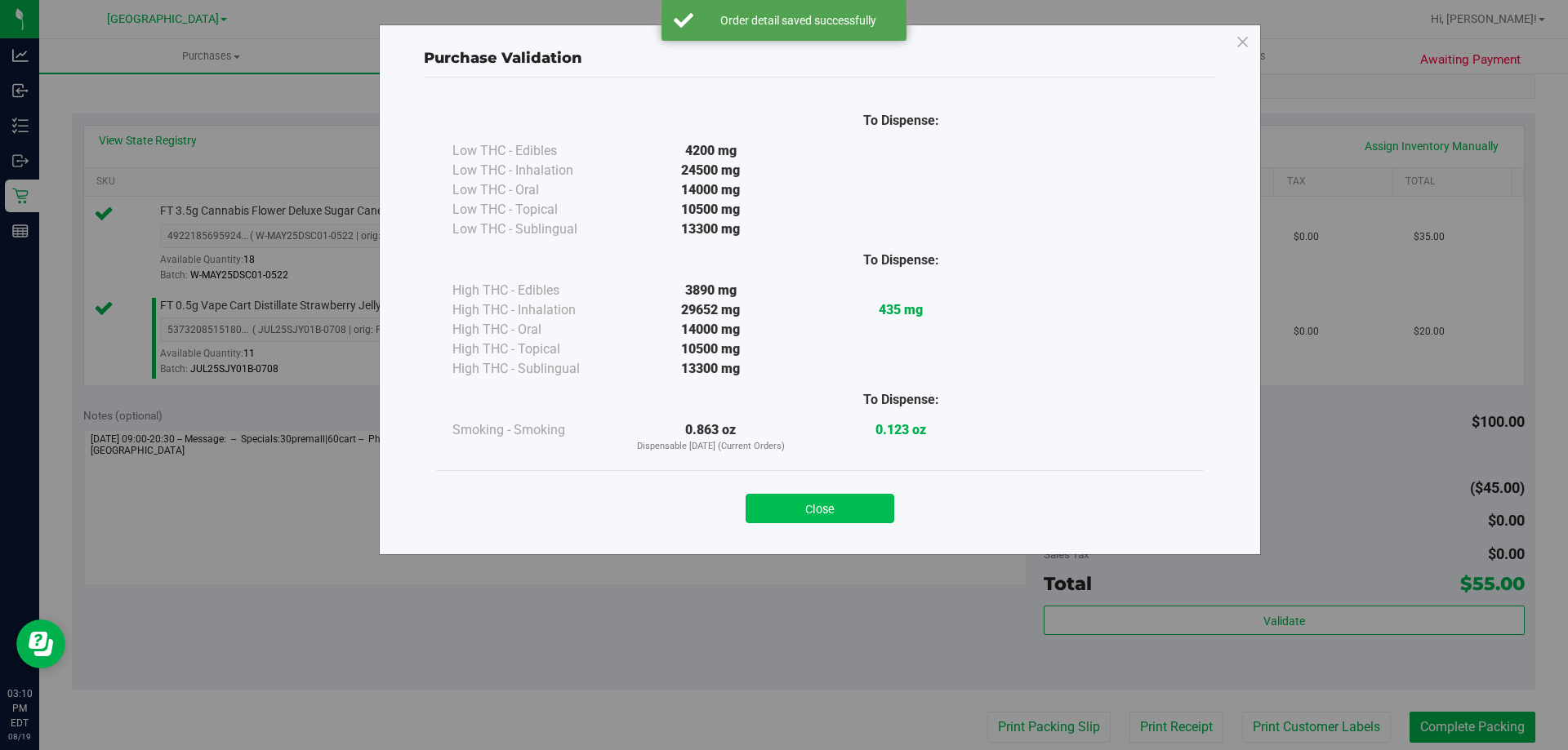
click at [864, 494] on button "Close" at bounding box center [820, 509] width 149 height 30
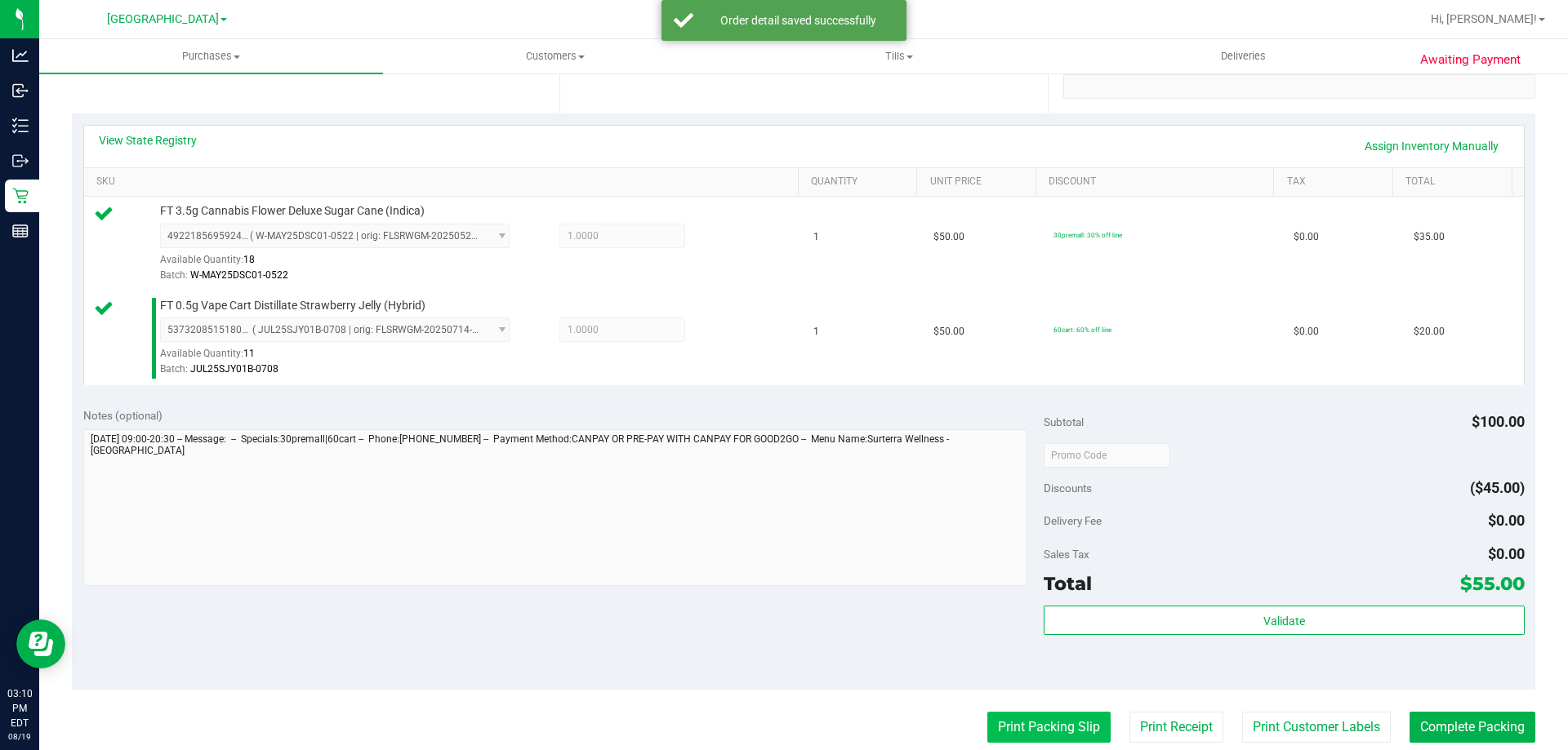
click at [1068, 713] on button "Print Packing Slip" at bounding box center [1048, 728] width 123 height 31
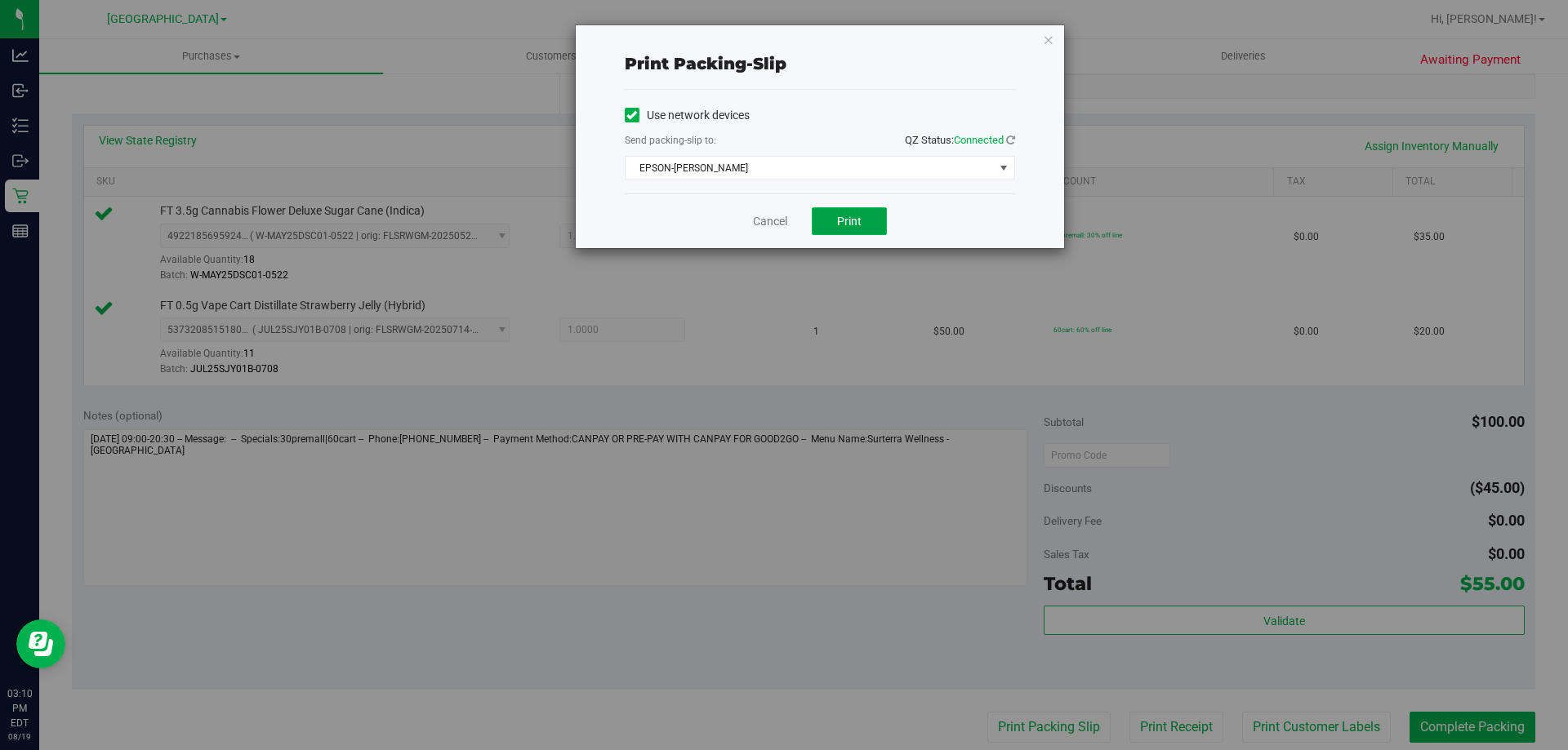
click at [846, 228] on button "Print" at bounding box center [849, 222] width 75 height 28
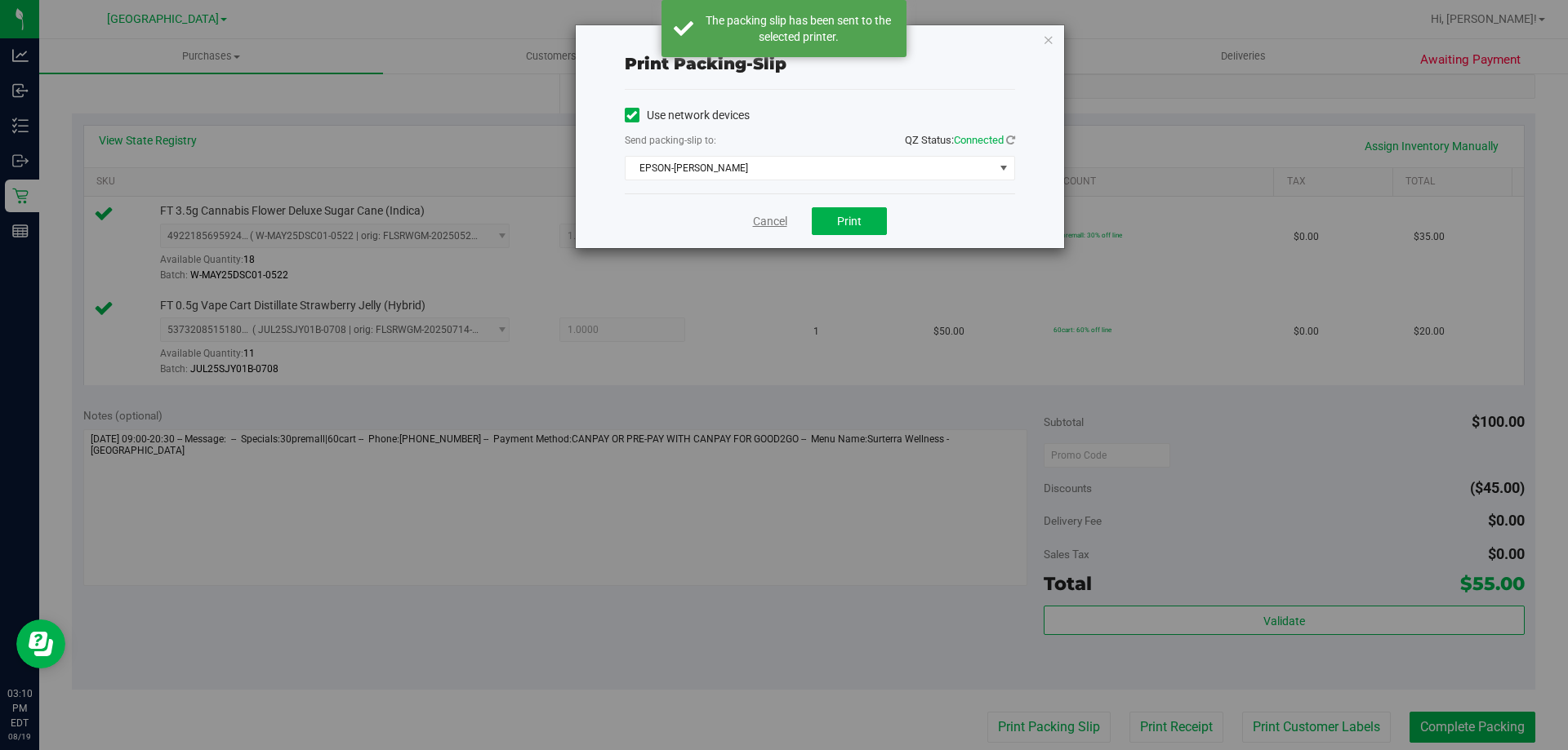
click at [760, 223] on link "Cancel" at bounding box center [770, 222] width 34 height 17
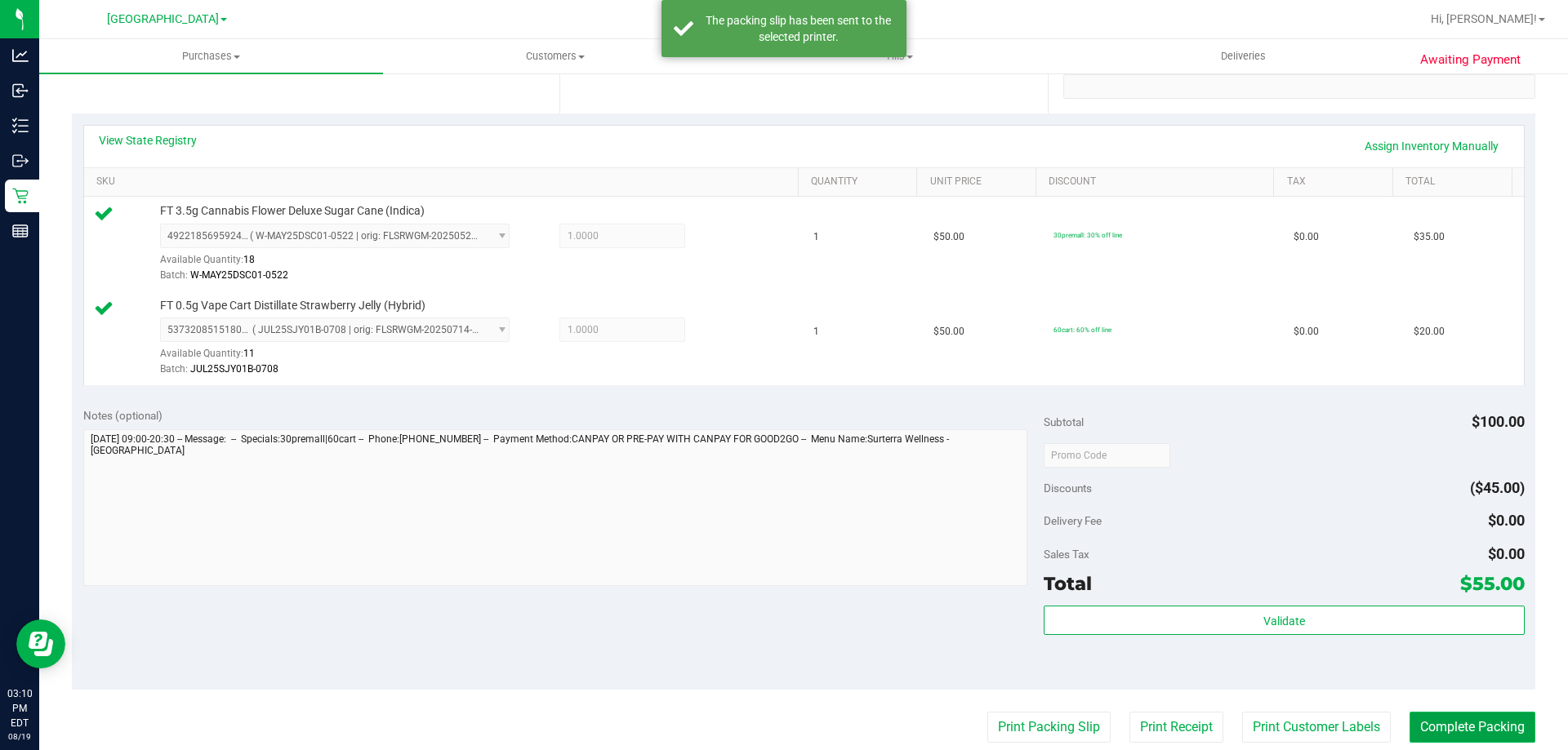
click at [1441, 730] on button "Complete Packing" at bounding box center [1473, 728] width 126 height 31
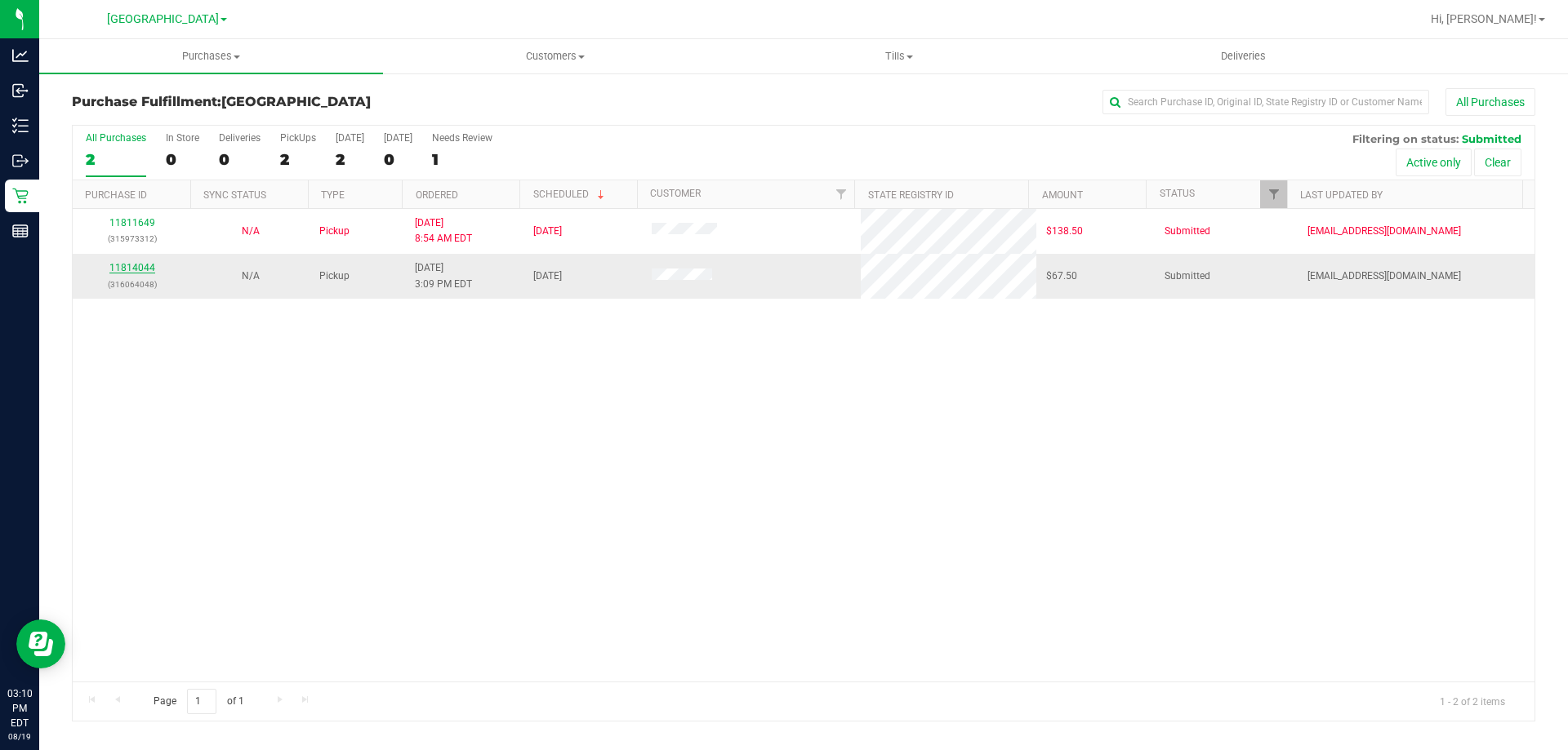
click at [137, 270] on link "11814044" at bounding box center [132, 268] width 46 height 12
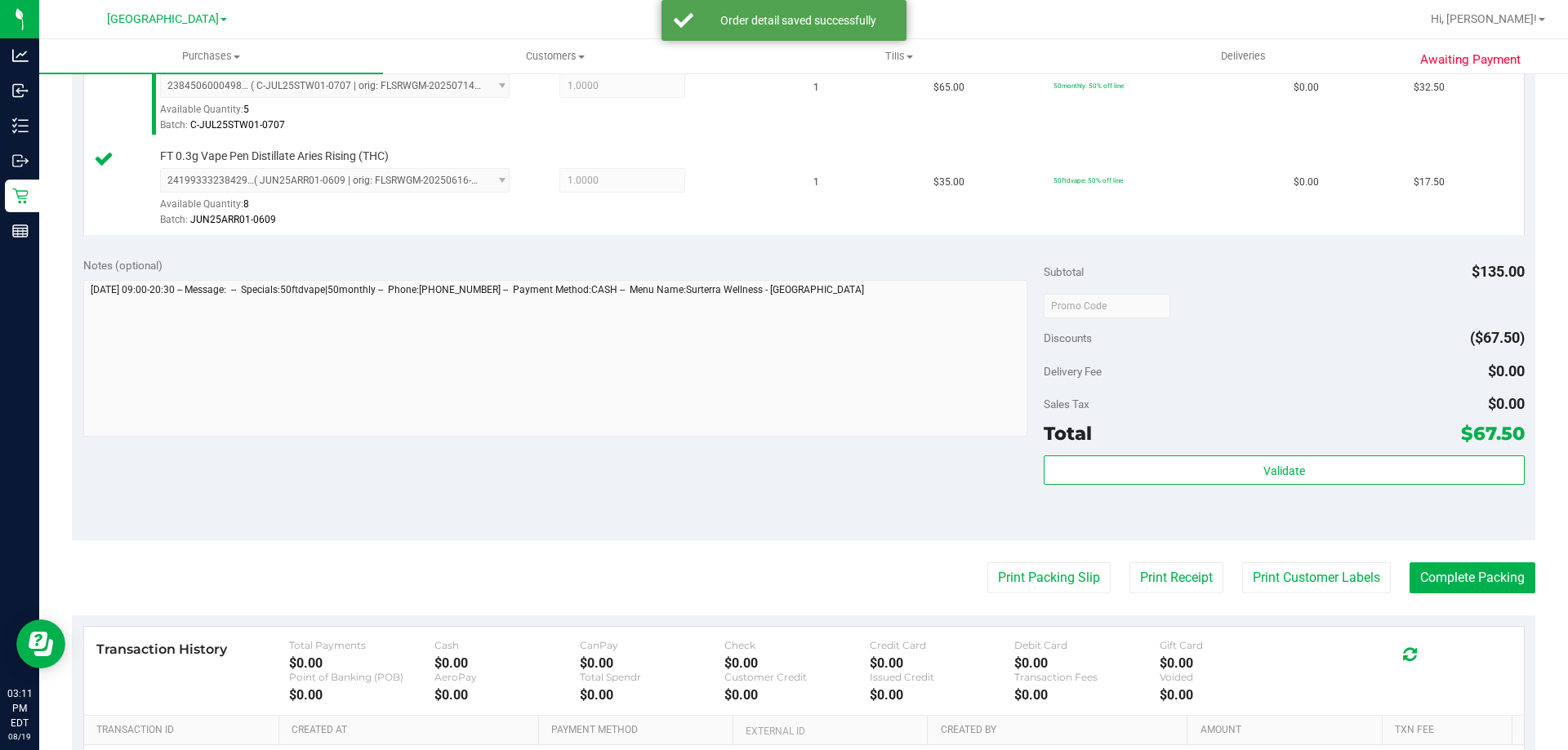
scroll to position [571, 0]
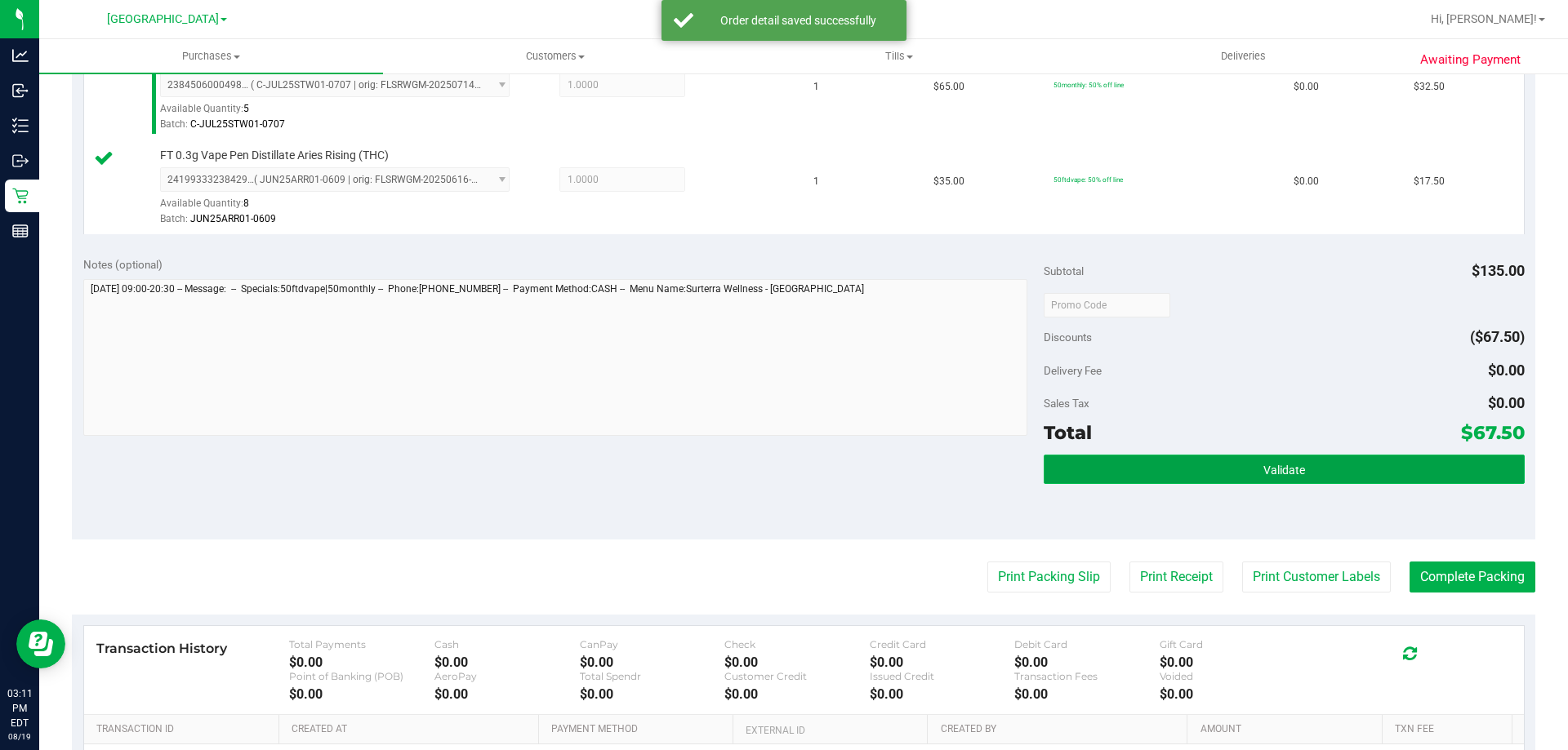
click at [1130, 459] on button "Validate" at bounding box center [1283, 470] width 480 height 30
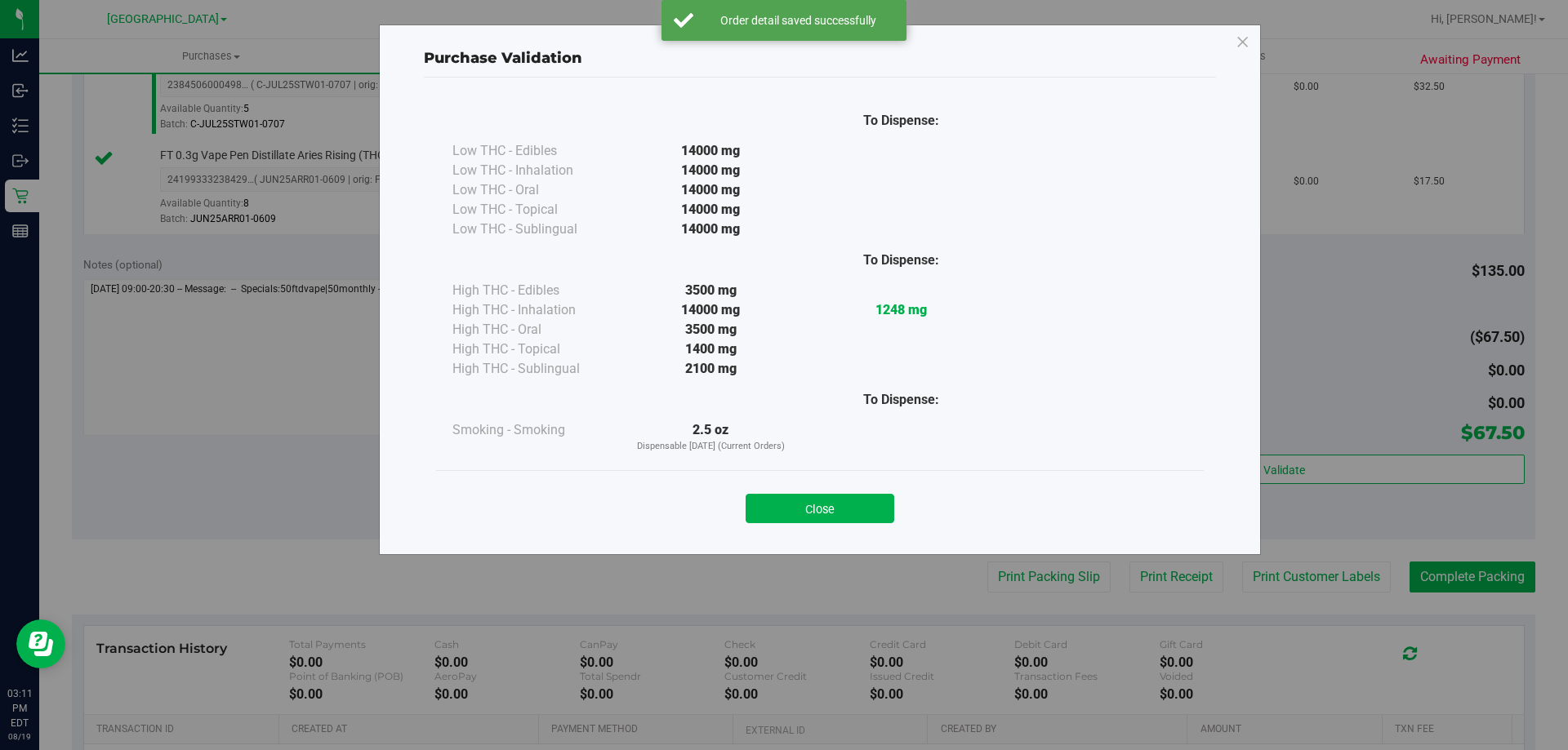
drag, startPoint x: 819, startPoint y: 501, endPoint x: 933, endPoint y: 540, distance: 120.5
click at [821, 502] on button "Close" at bounding box center [820, 509] width 149 height 30
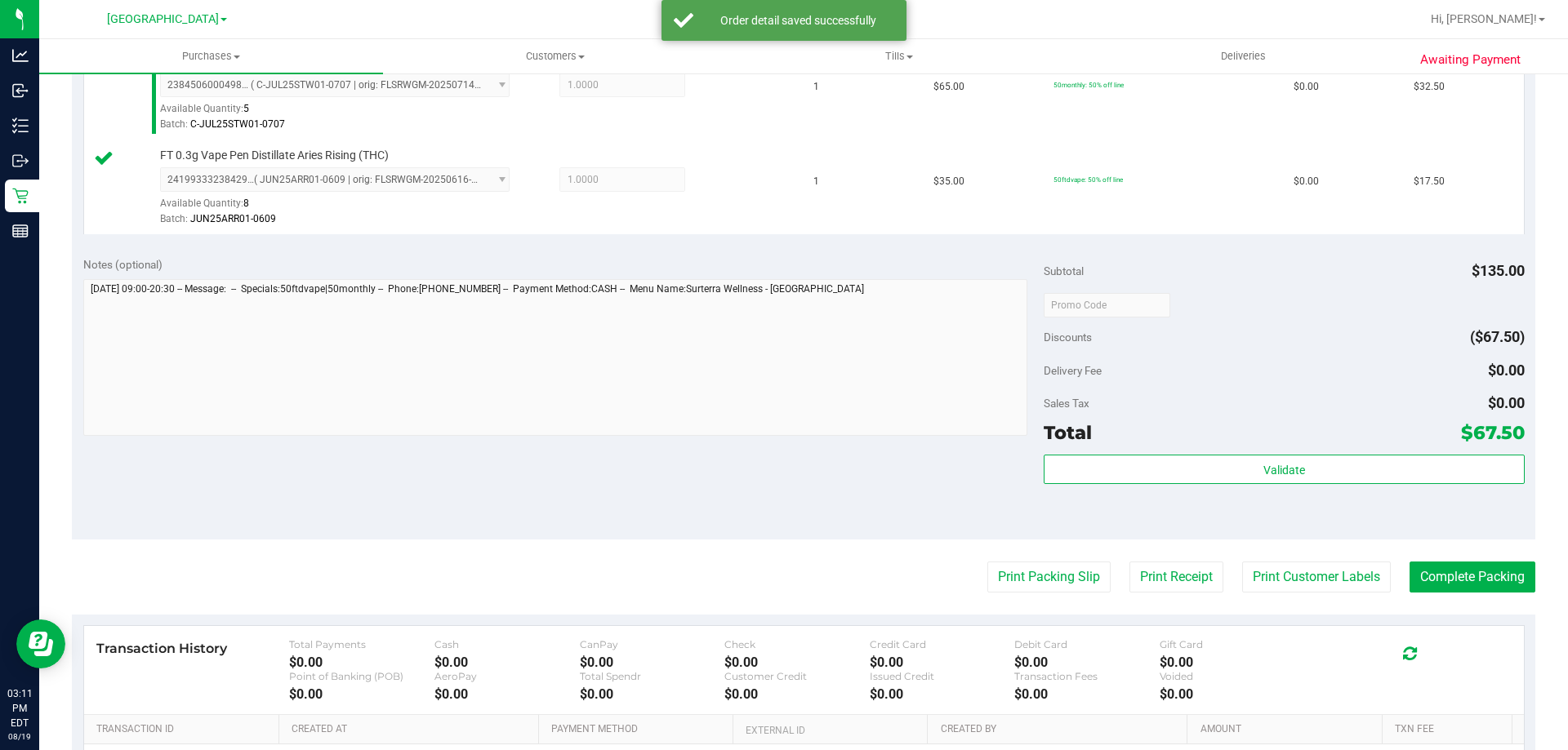
click at [1104, 584] on div "Print Packing Slip Print Receipt Print Customer Labels Complete Packing" at bounding box center [803, 577] width 1464 height 31
click at [1064, 578] on button "Print Packing Slip" at bounding box center [1048, 577] width 123 height 31
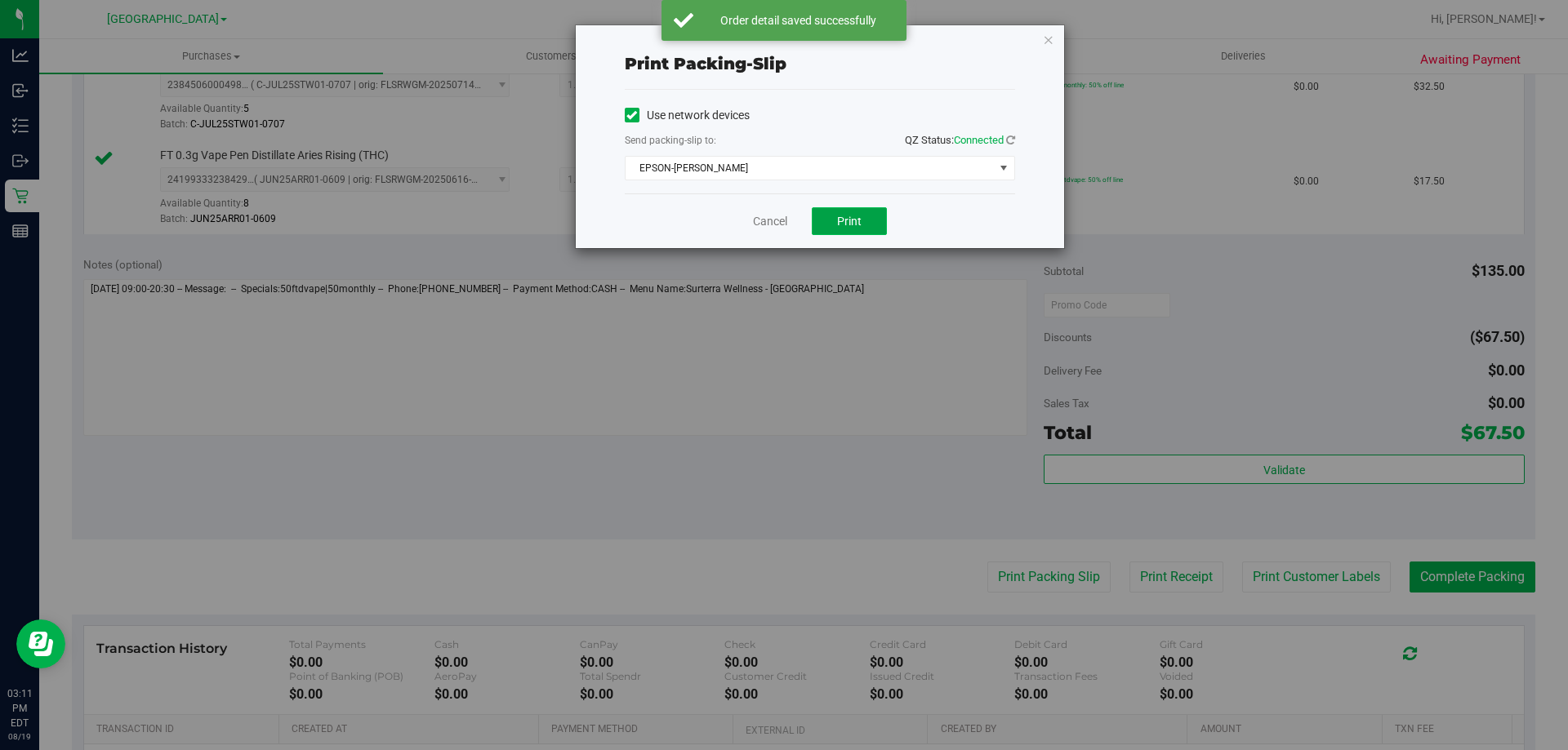
click at [856, 231] on button "Print" at bounding box center [849, 222] width 75 height 28
click at [765, 222] on link "Cancel" at bounding box center [770, 222] width 34 height 17
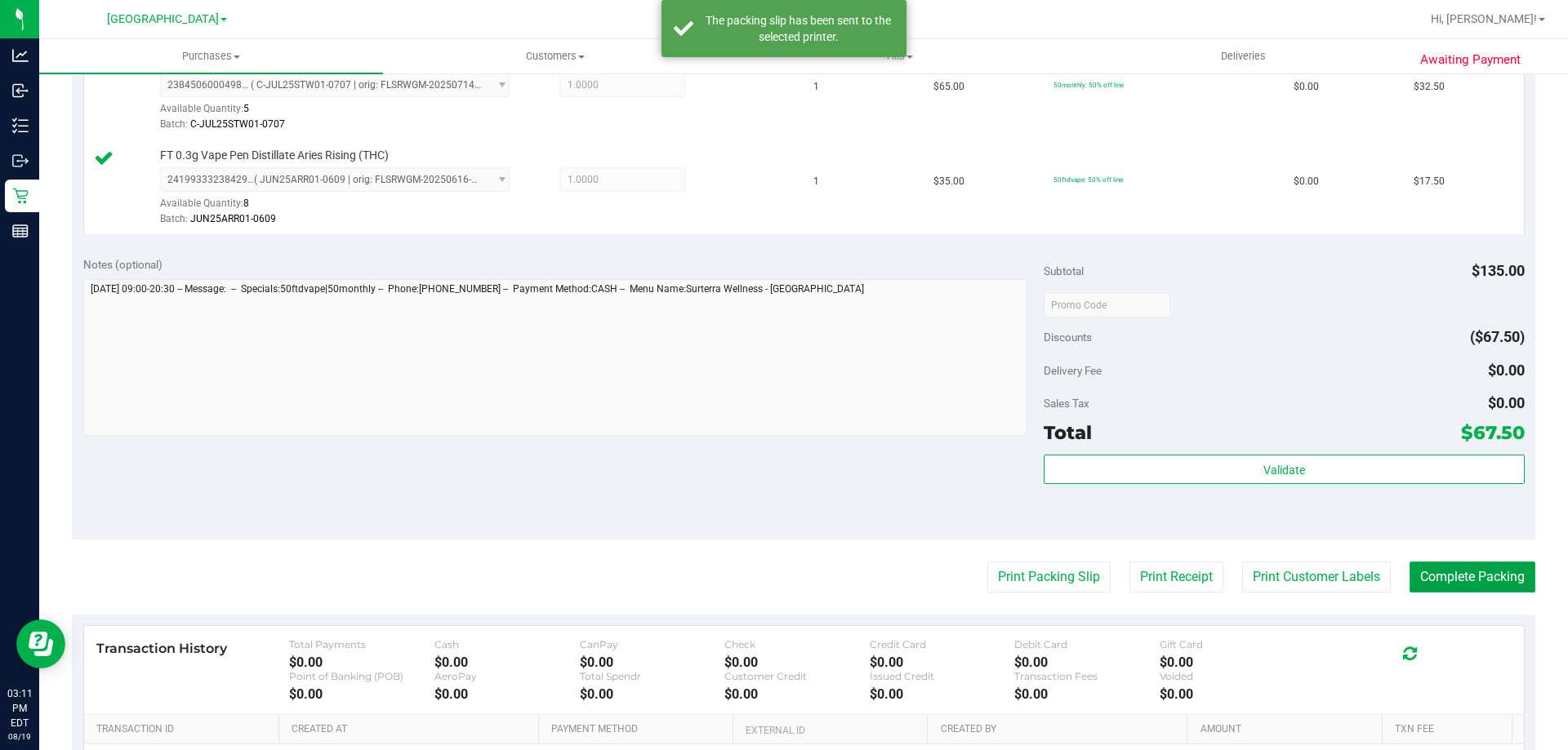
click at [1430, 578] on button "Complete Packing" at bounding box center [1473, 577] width 126 height 31
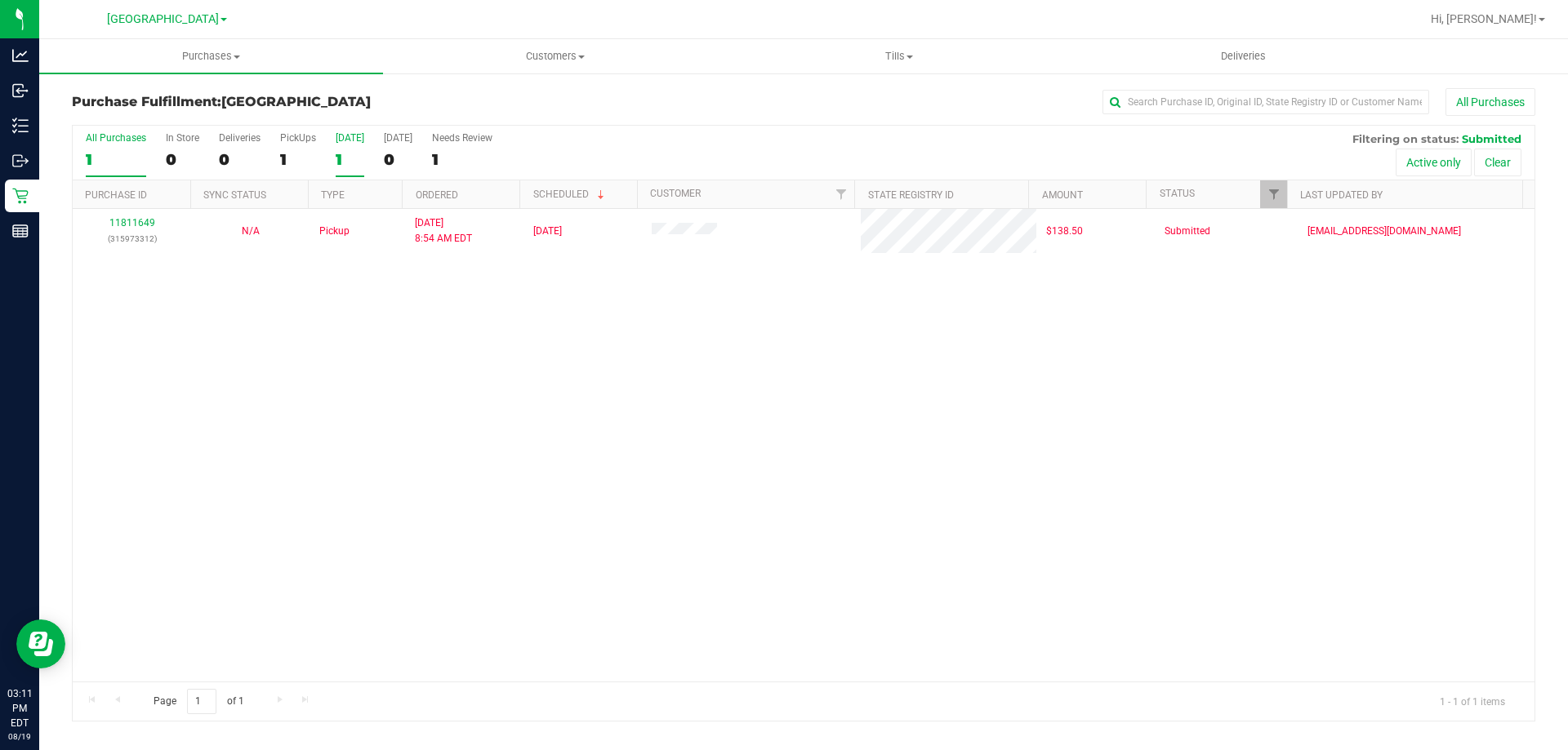
click at [345, 157] on div "1" at bounding box center [350, 160] width 29 height 19
click at [0, 0] on input "[DATE] 1" at bounding box center [0, 0] width 0 height 0
click at [297, 148] on label "PickUps 1" at bounding box center [298, 155] width 36 height 45
click at [0, 0] on input "PickUps 1" at bounding box center [0, 0] width 0 height 0
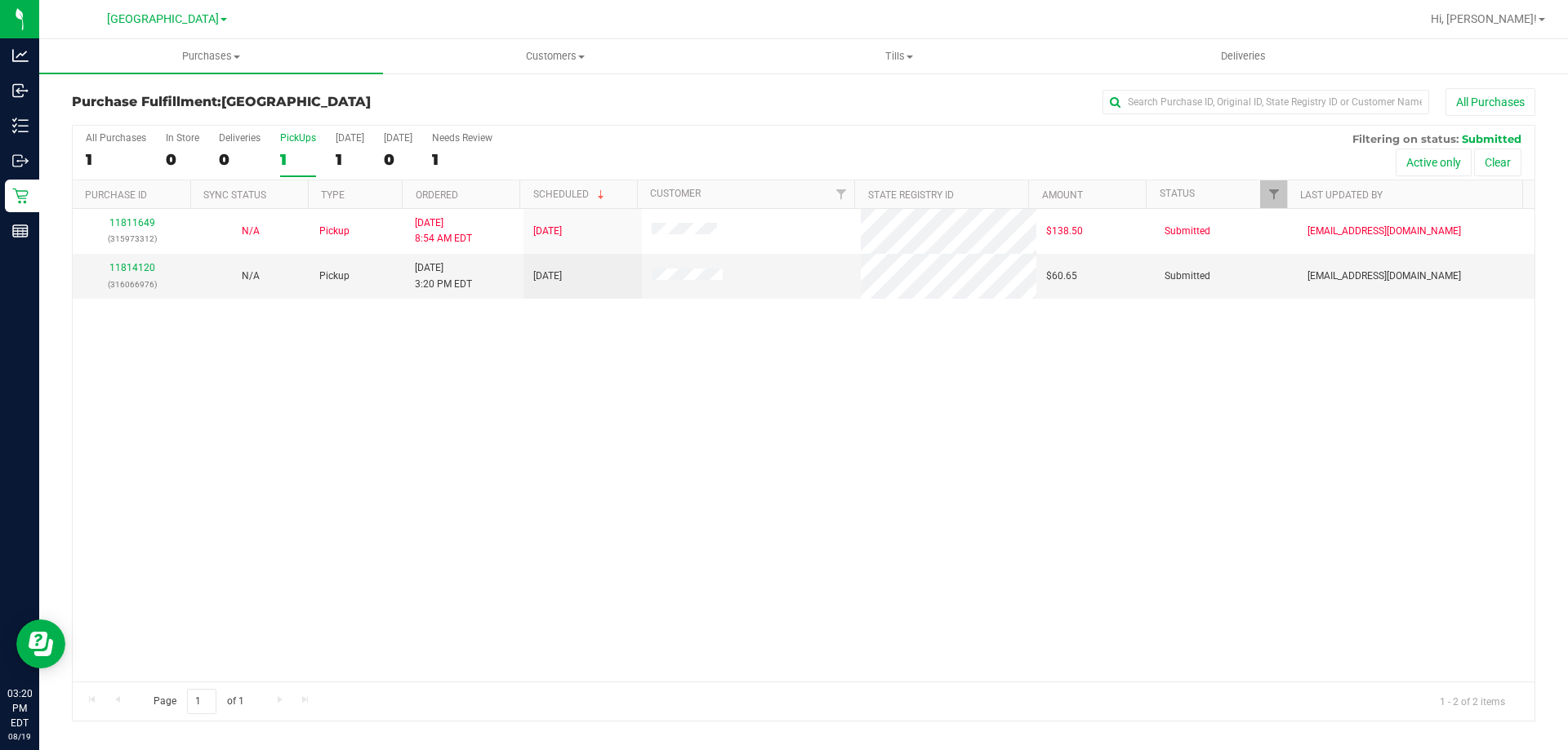
click at [285, 160] on div "1" at bounding box center [298, 160] width 36 height 19
click at [0, 0] on input "PickUps 1" at bounding box center [0, 0] width 0 height 0
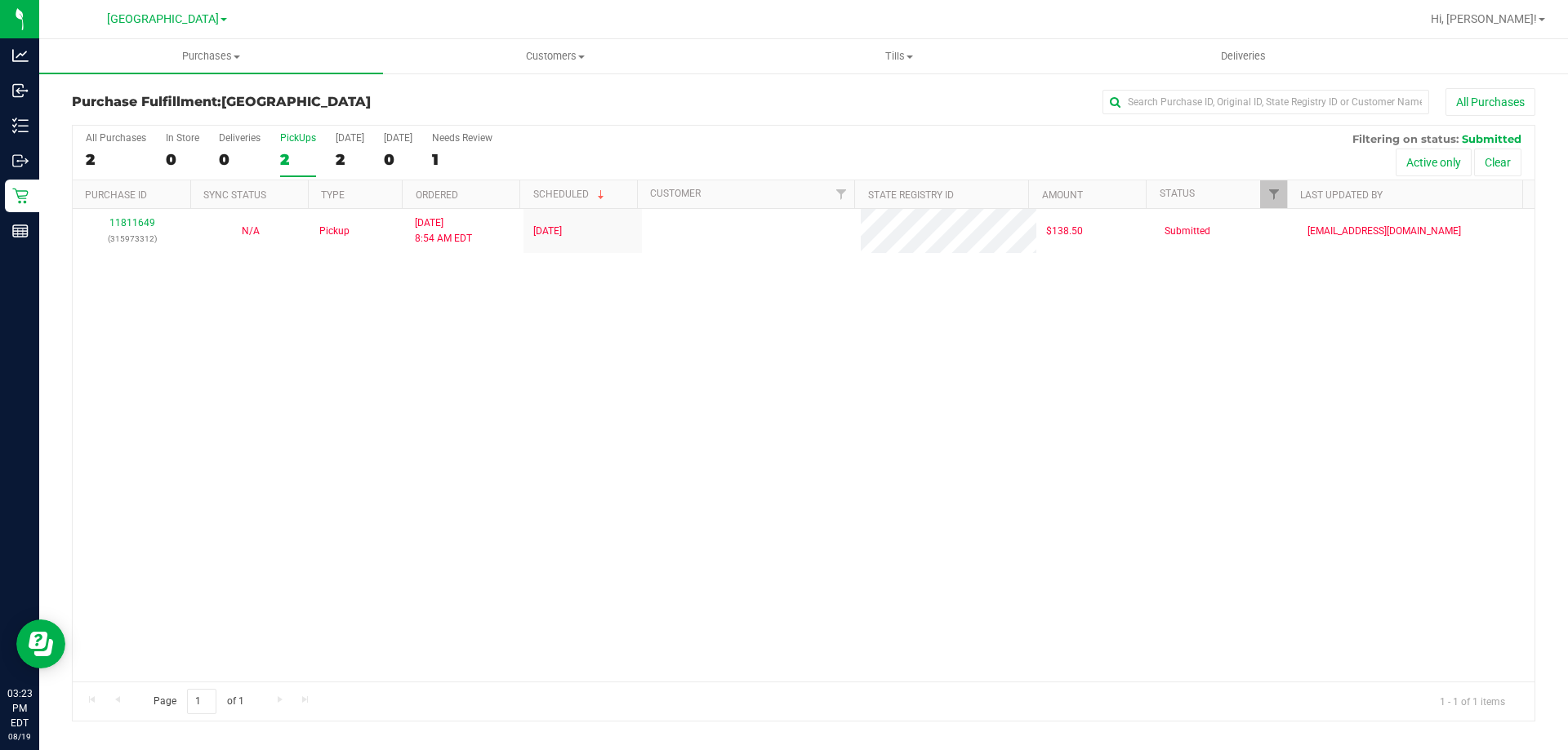
click at [290, 163] on div "2" at bounding box center [298, 160] width 36 height 19
click at [0, 0] on input "PickUps 2" at bounding box center [0, 0] width 0 height 0
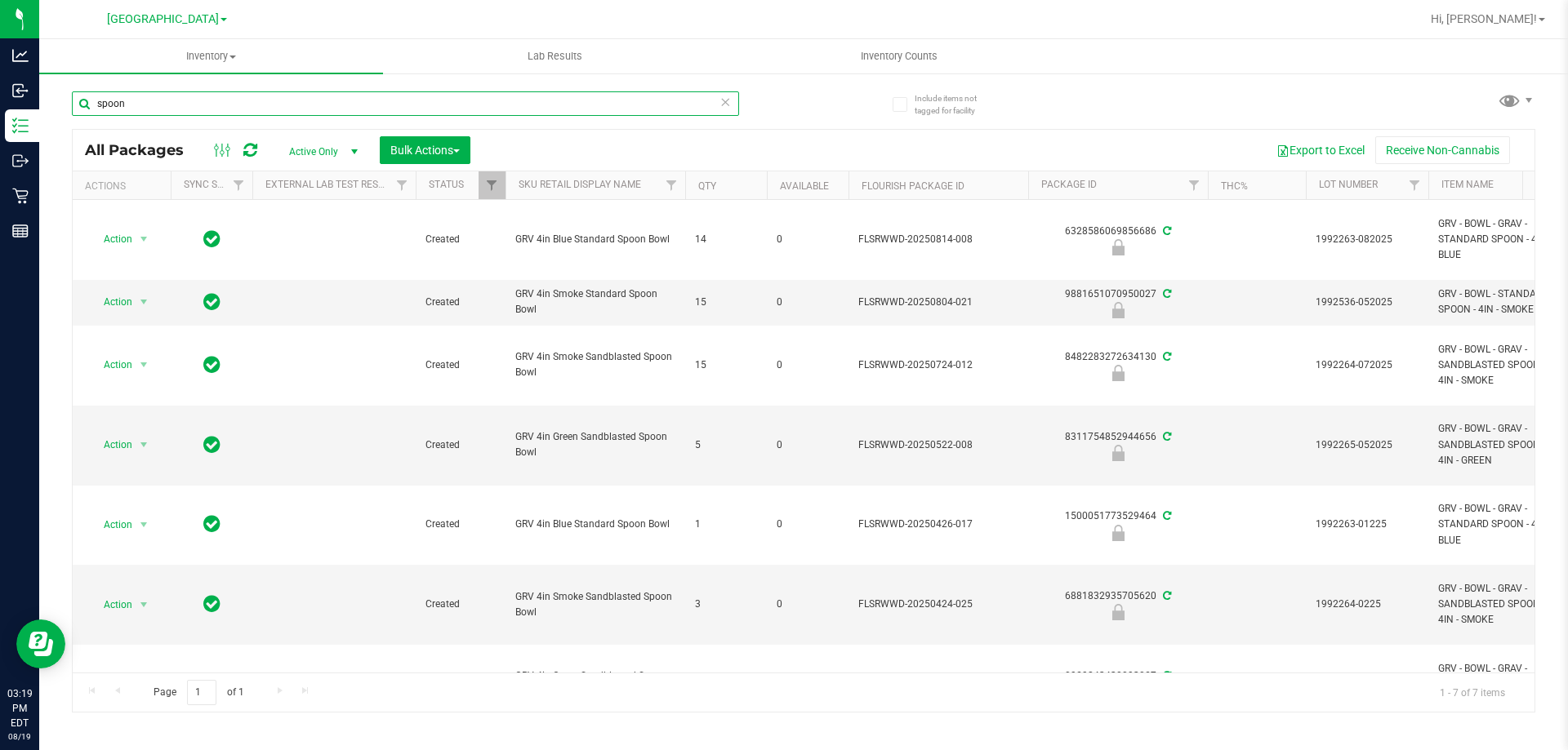
click at [379, 102] on input "spoon" at bounding box center [405, 104] width 667 height 25
